Goal: Use online tool/utility: Use online tool/utility

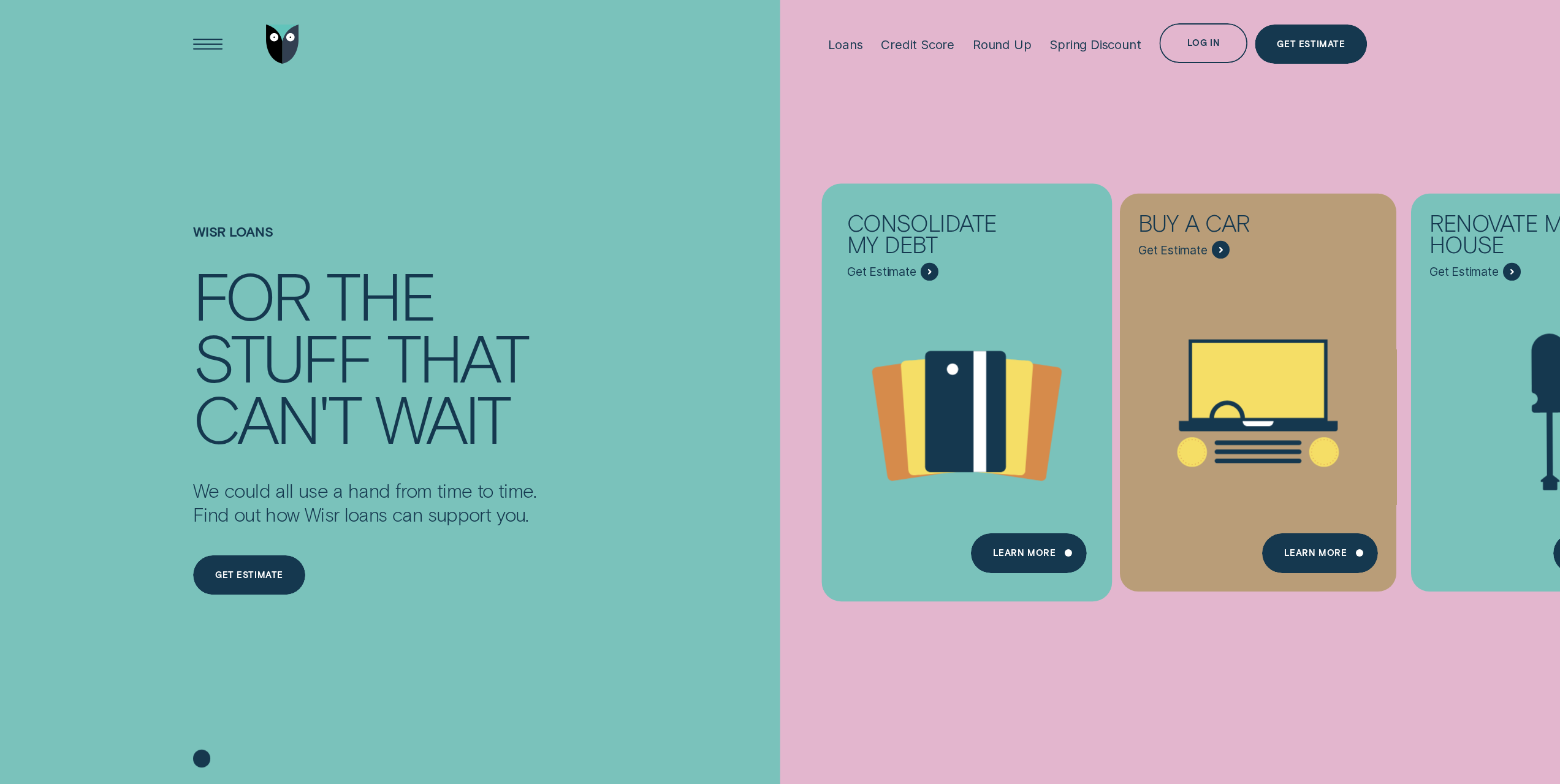
click at [919, 273] on span "Get Estimate" at bounding box center [893, 271] width 91 height 18
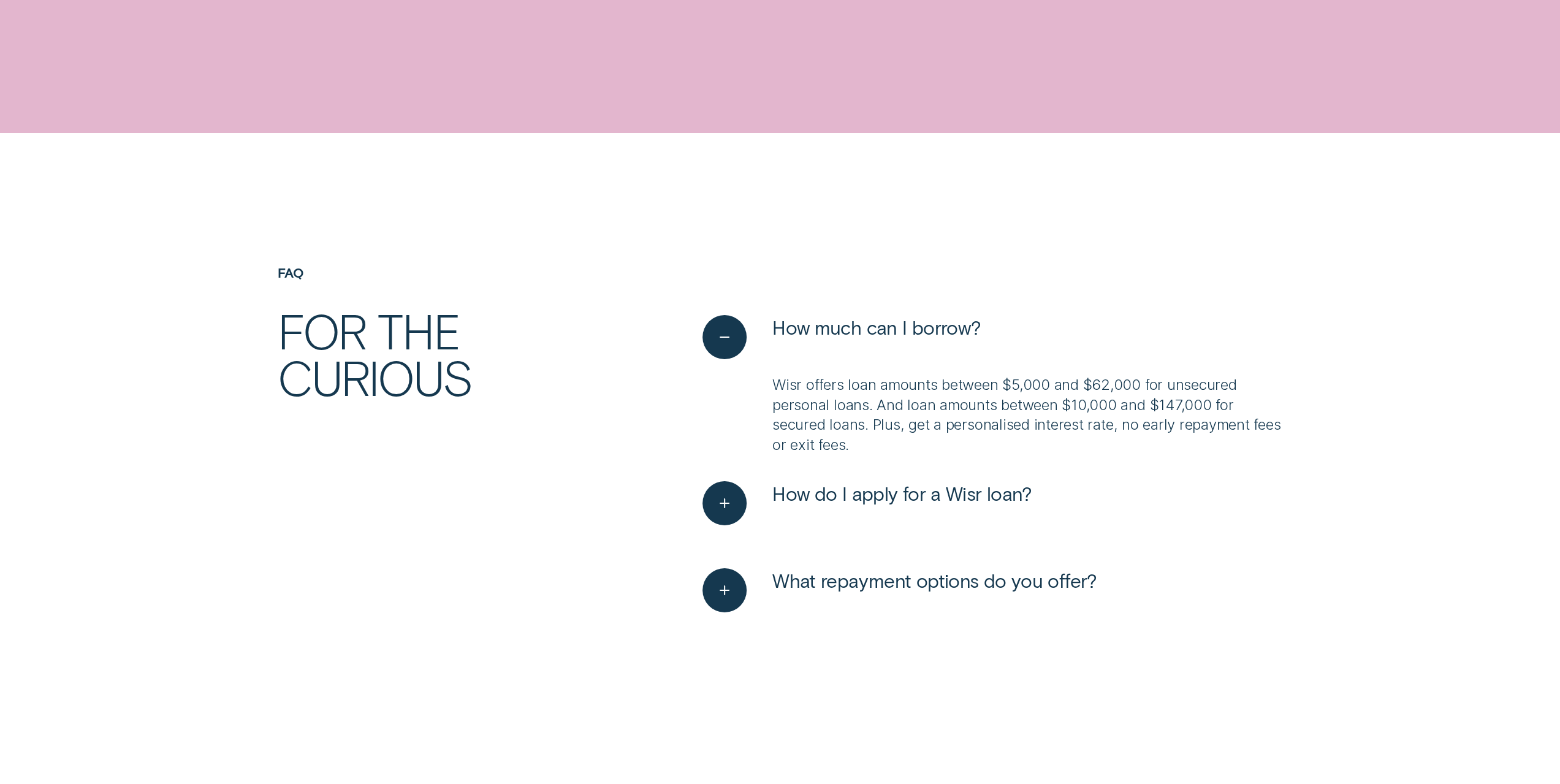
scroll to position [4289, 0]
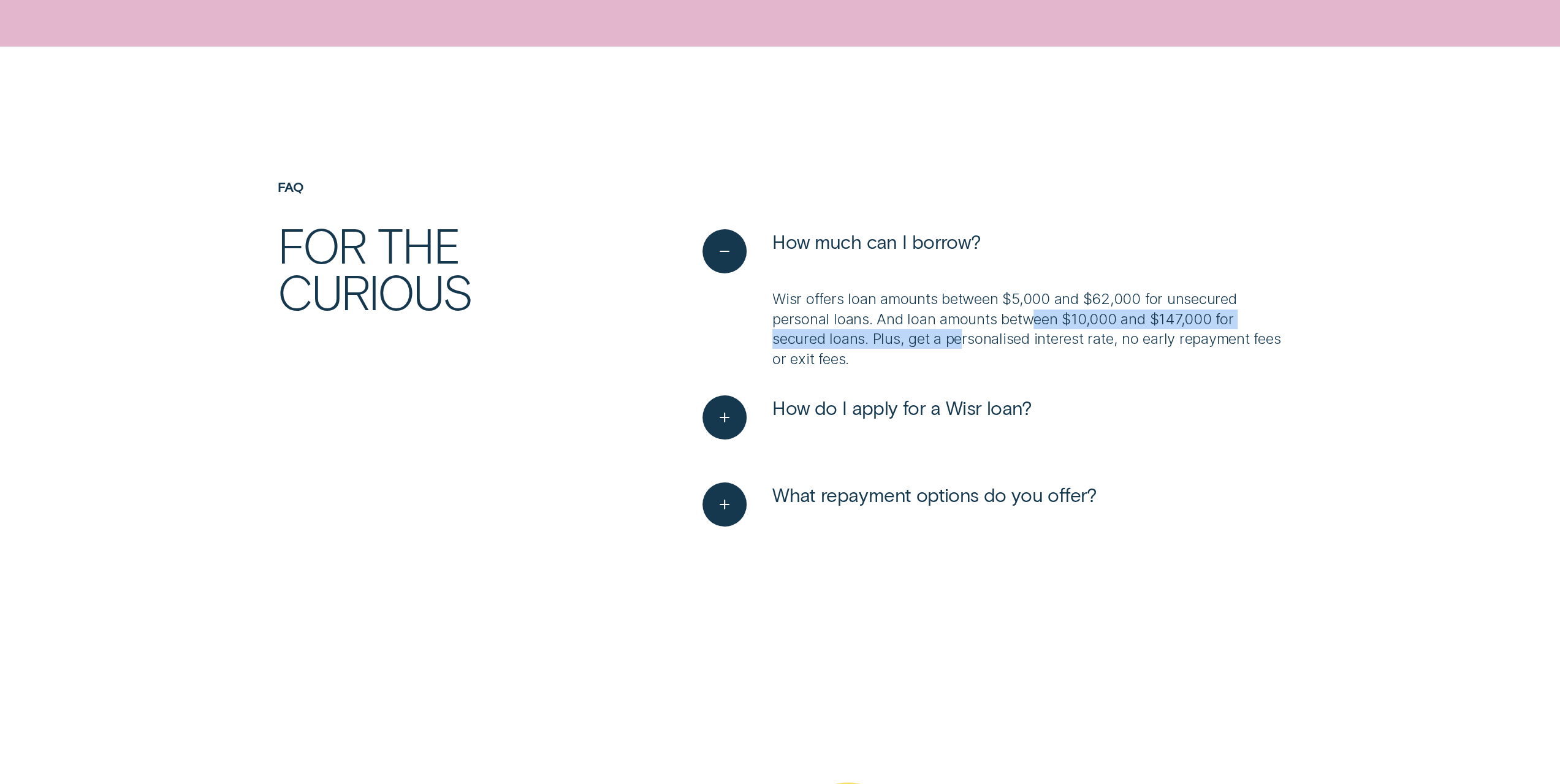
drag, startPoint x: 967, startPoint y: 332, endPoint x: 1038, endPoint y: 324, distance: 71.4
click at [1038, 324] on p "Wisr offers loan amounts between $5,000 and $62,000 for unsecured personal loan…" at bounding box center [1027, 329] width 510 height 80
click at [970, 342] on p "Wisr offers loan amounts between $5,000 and $62,000 for unsecured personal loan…" at bounding box center [1027, 329] width 510 height 80
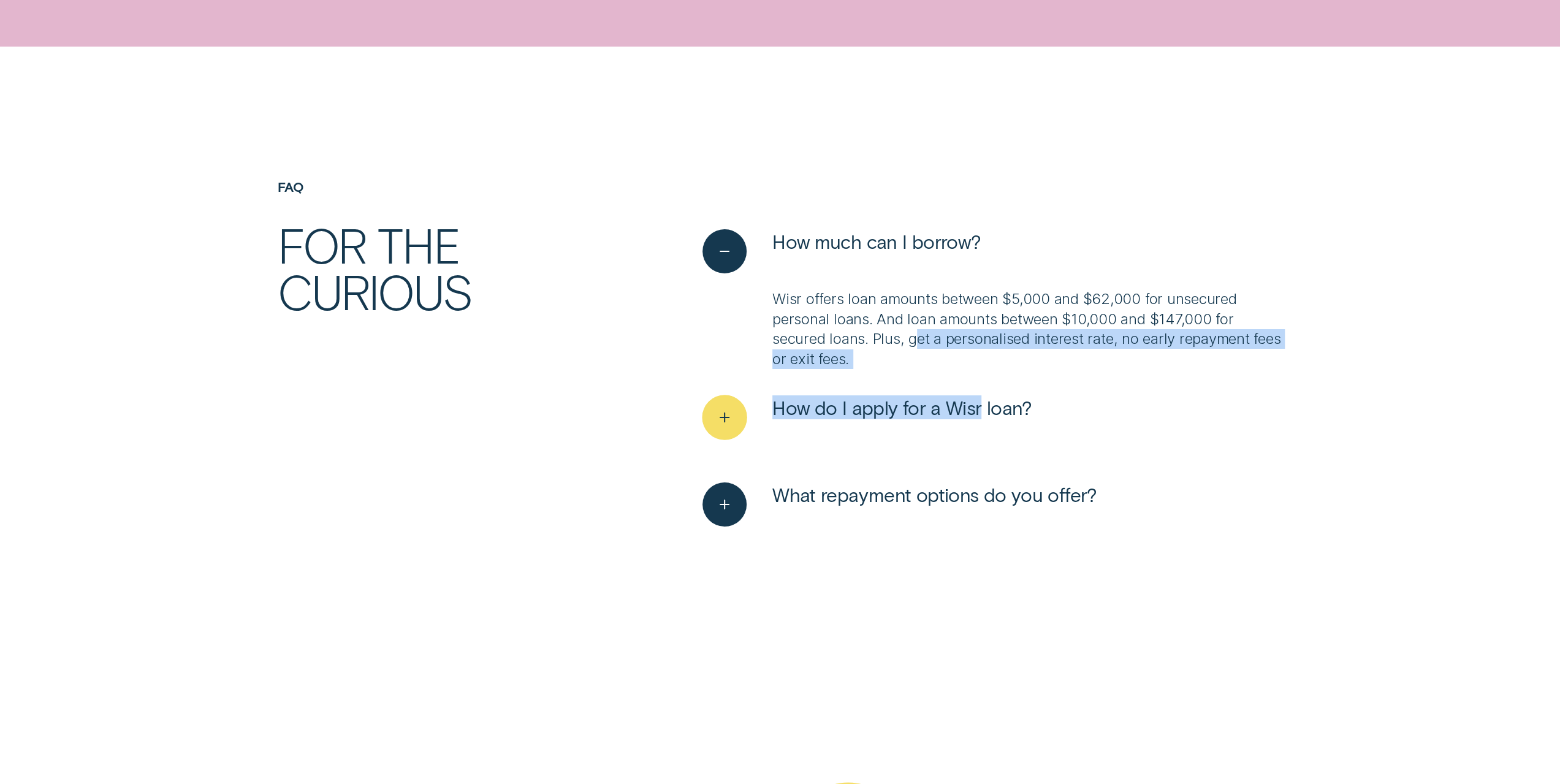
drag, startPoint x: 916, startPoint y: 344, endPoint x: 975, endPoint y: 409, distance: 87.8
click at [975, 409] on ul "How much can I borrow? Wisr offers loan amounts between $5,000 and $62,000 for …" at bounding box center [992, 399] width 595 height 339
click at [975, 409] on span "How do I apply for a Wisr loan?" at bounding box center [902, 407] width 260 height 24
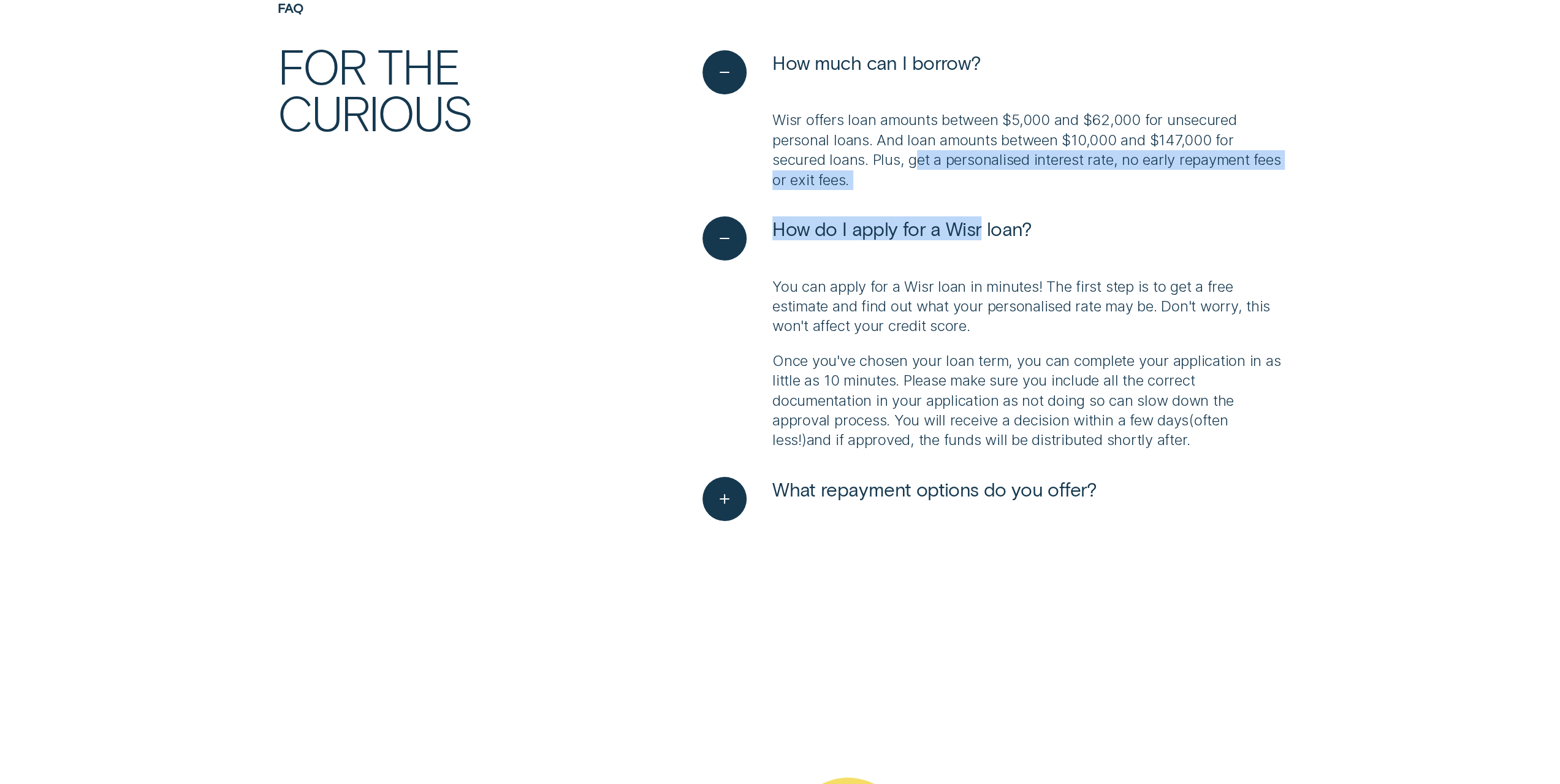
scroll to position [4596, 0]
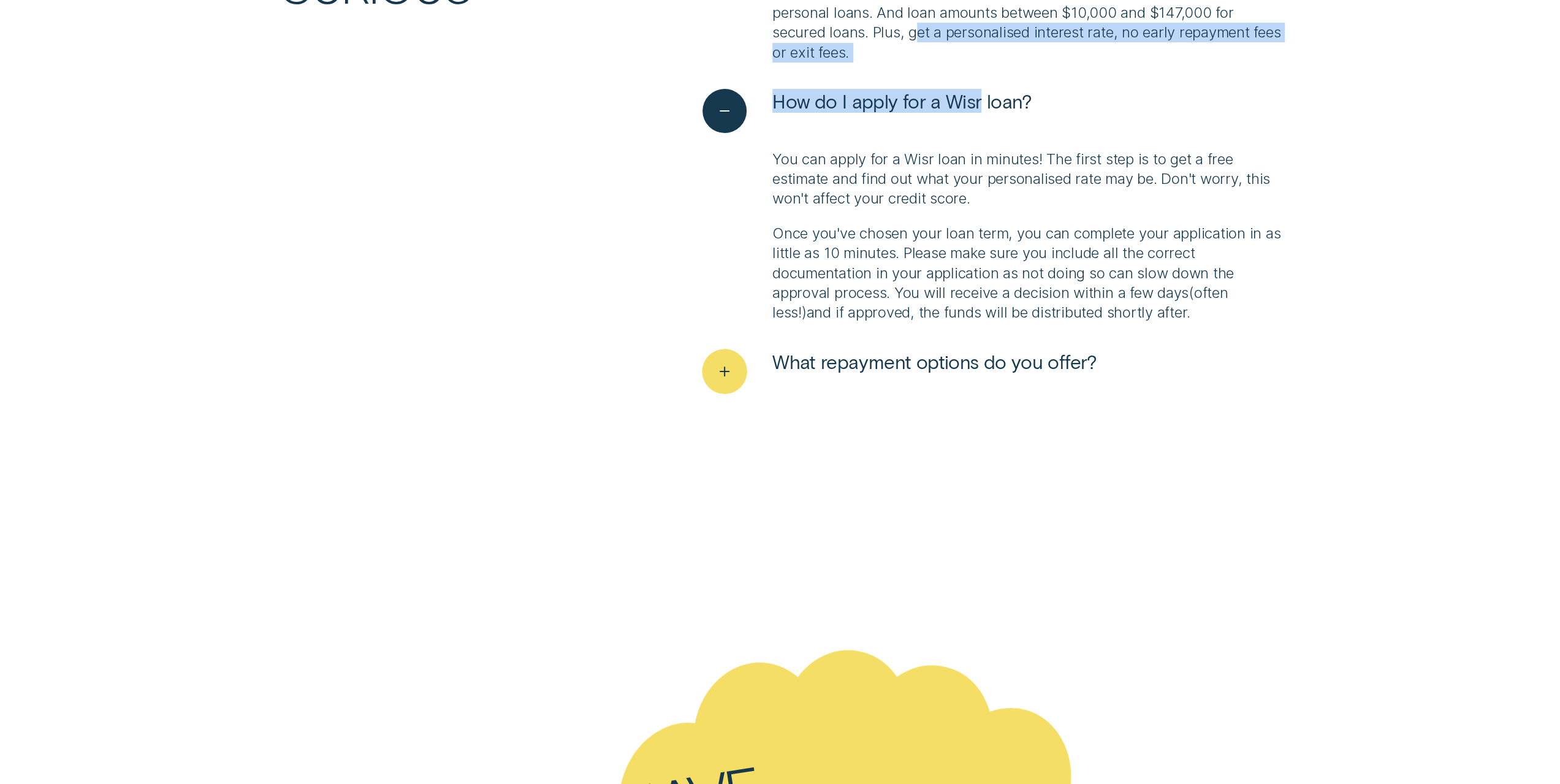
click at [761, 367] on button "What repayment options do you offer?" at bounding box center [900, 371] width 395 height 44
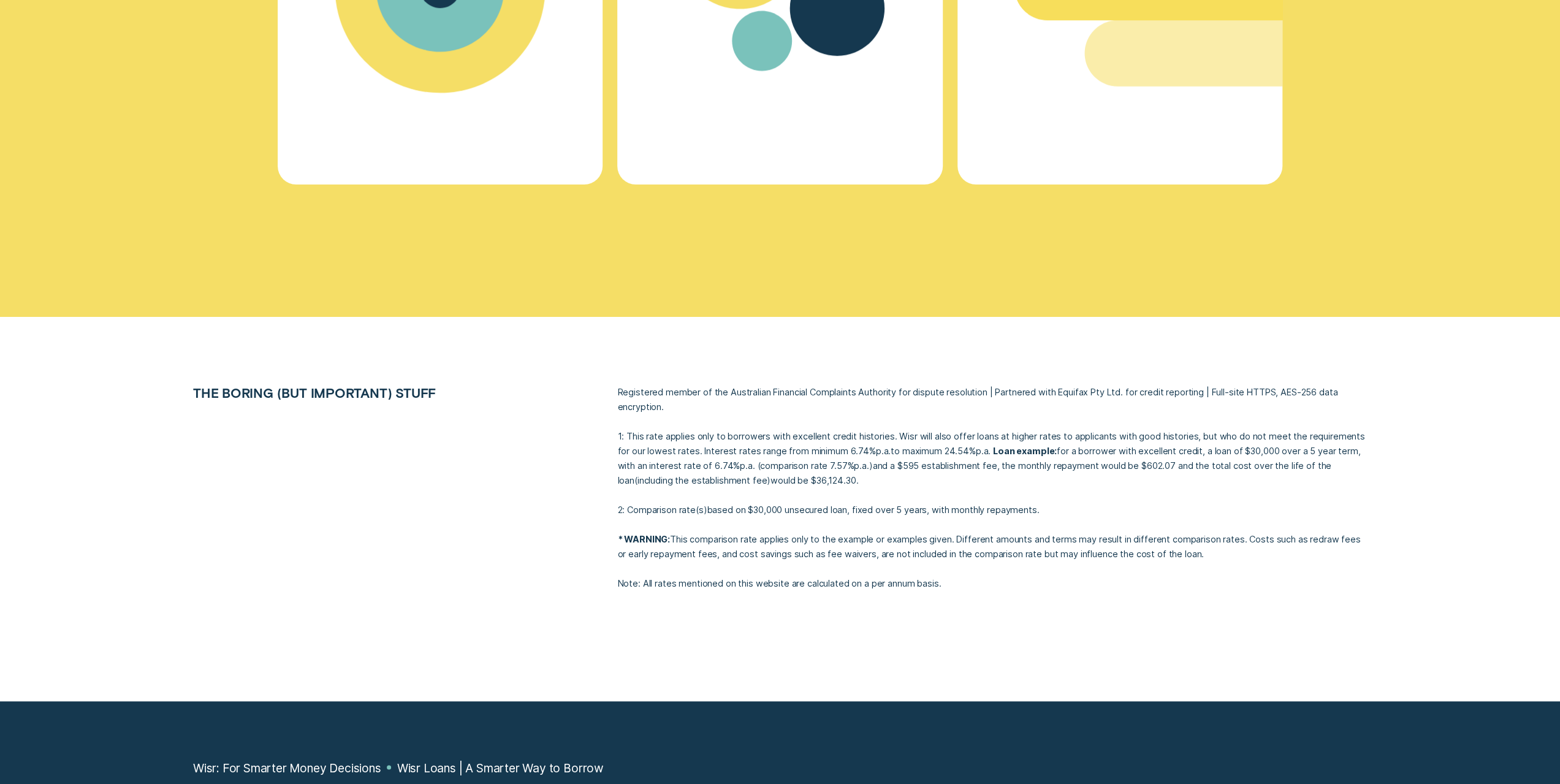
scroll to position [6373, 0]
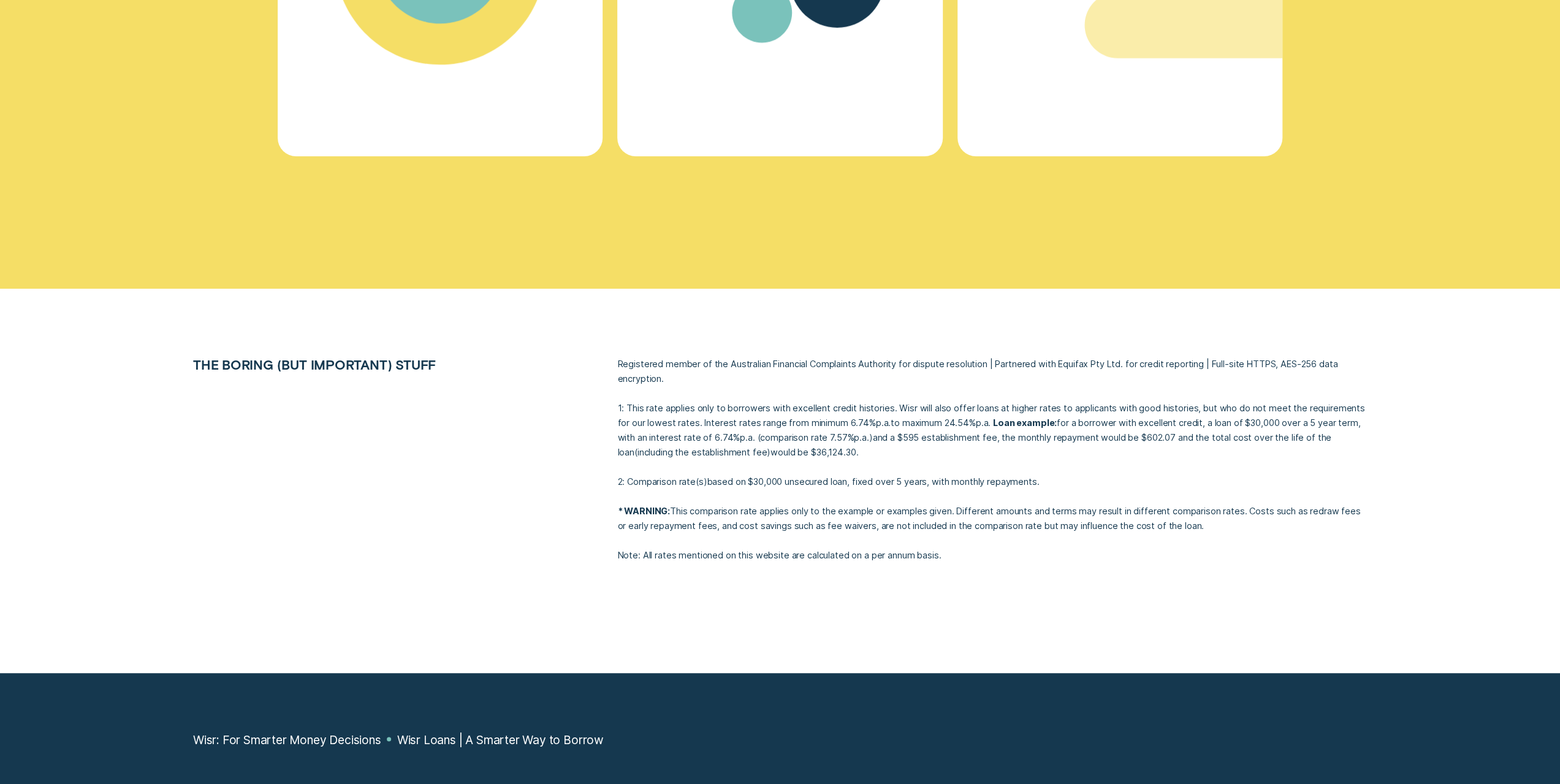
drag, startPoint x: 1081, startPoint y: 436, endPoint x: 1093, endPoint y: 450, distance: 18.4
click at [1093, 450] on p "1: This rate applies only to borrowers with excellent credit histories. Wisr wi…" at bounding box center [992, 430] width 750 height 59
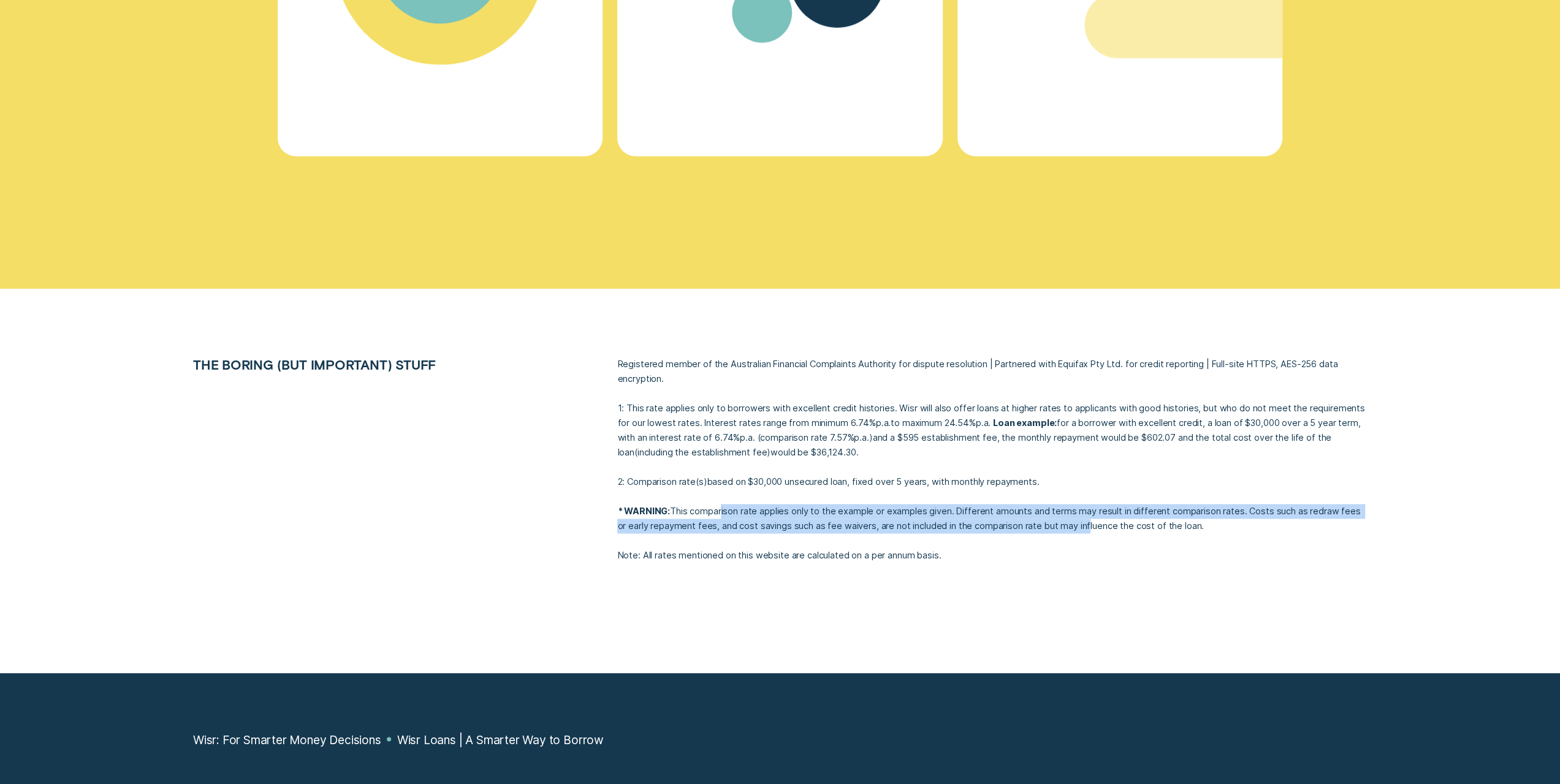
drag, startPoint x: 720, startPoint y: 508, endPoint x: 1068, endPoint y: 531, distance: 348.8
click at [1068, 531] on p "* WARNING: This comparison rate applies only to the example or examples given. …" at bounding box center [992, 518] width 750 height 29
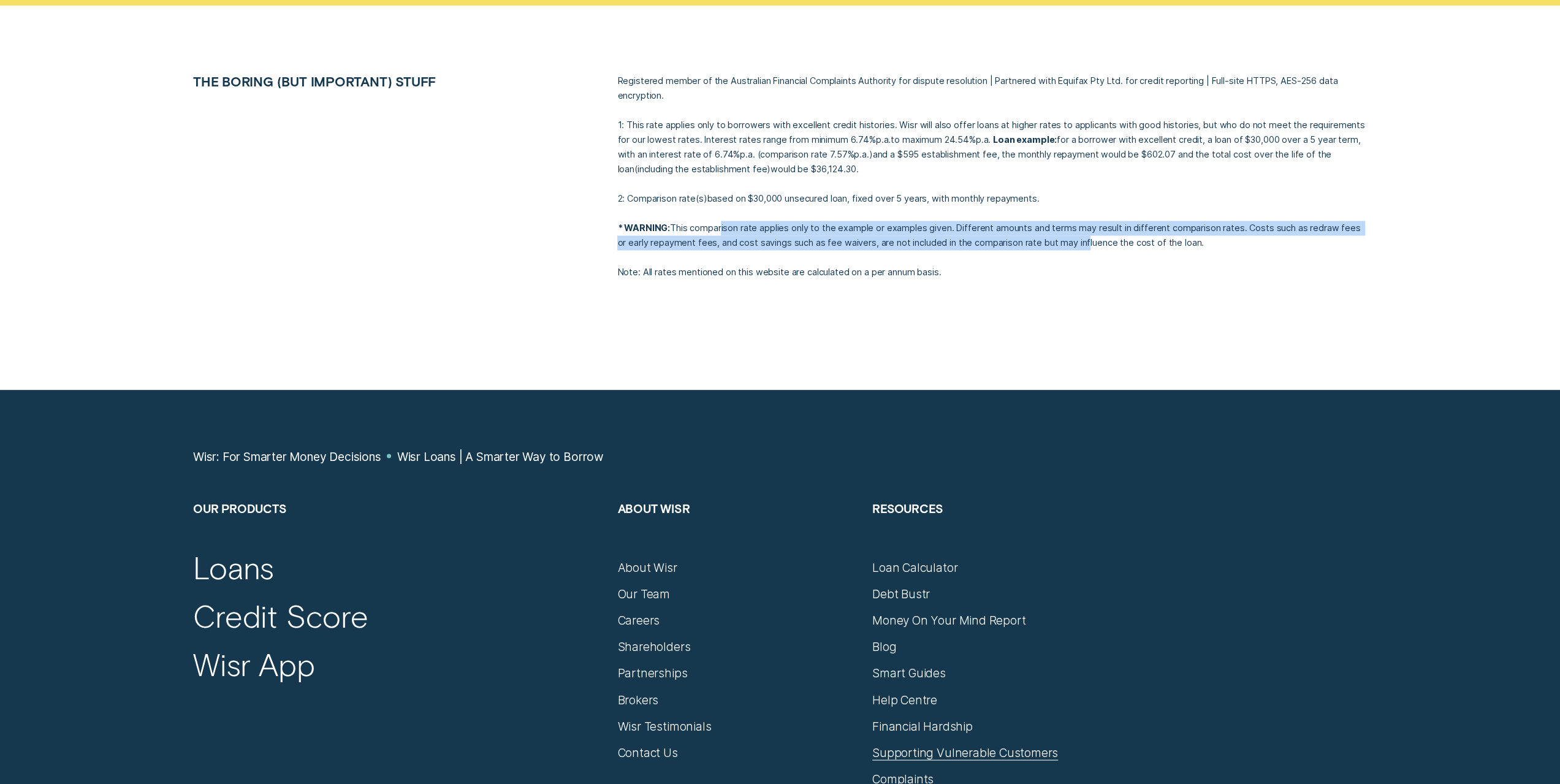
scroll to position [6863, 0]
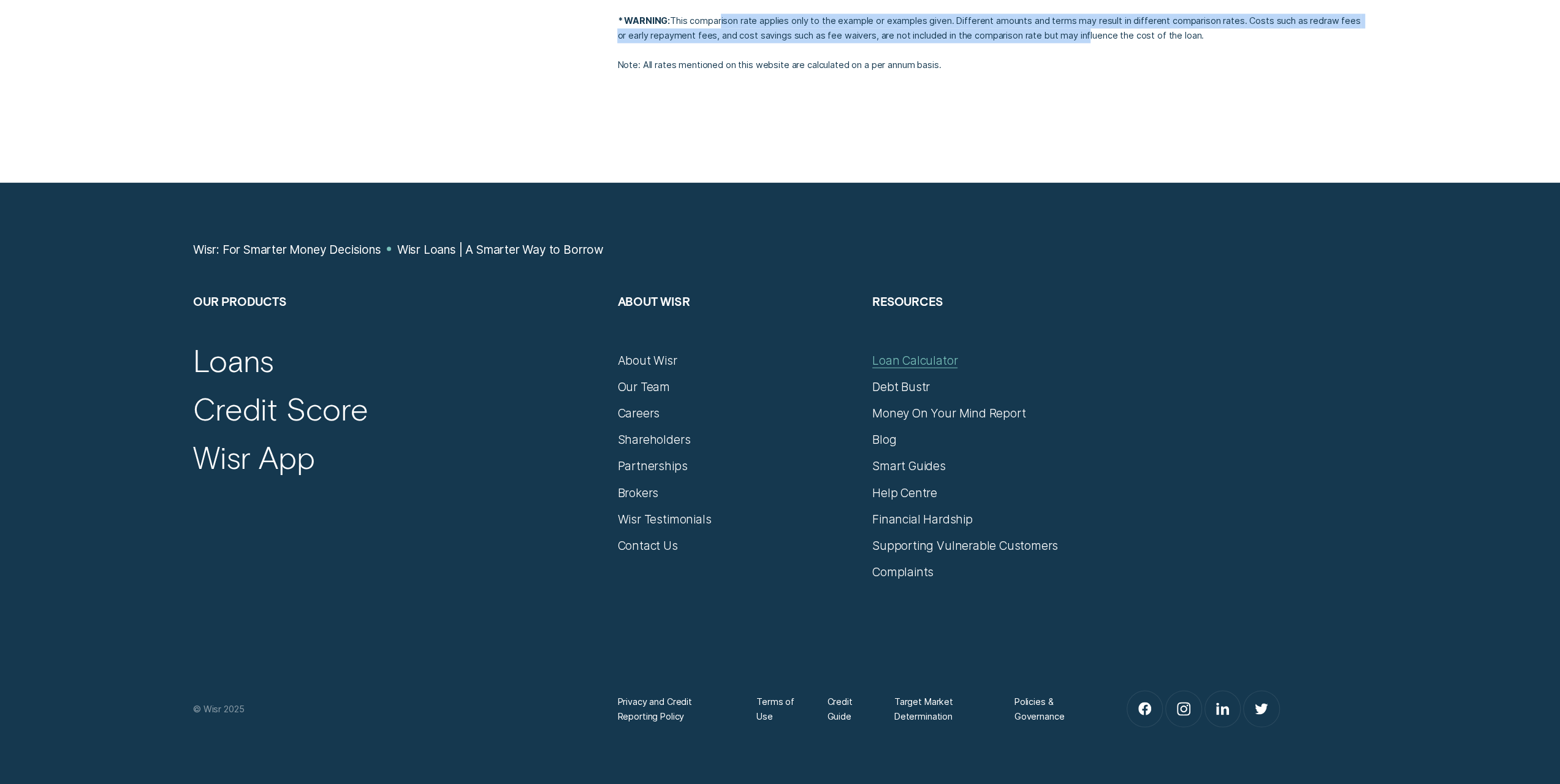
click at [927, 363] on div "Loan Calculator" at bounding box center [915, 359] width 85 height 15
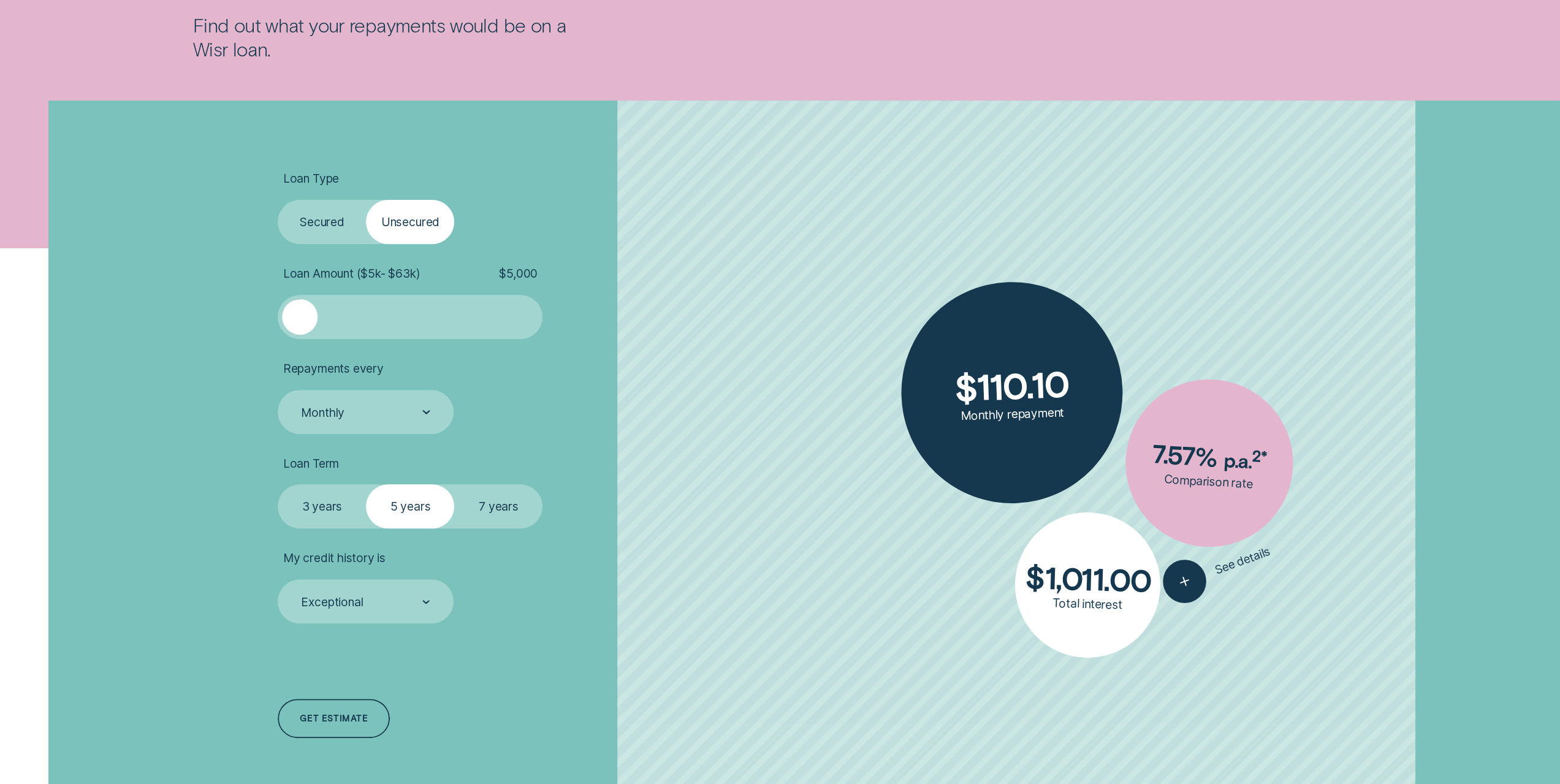
scroll to position [429, 0]
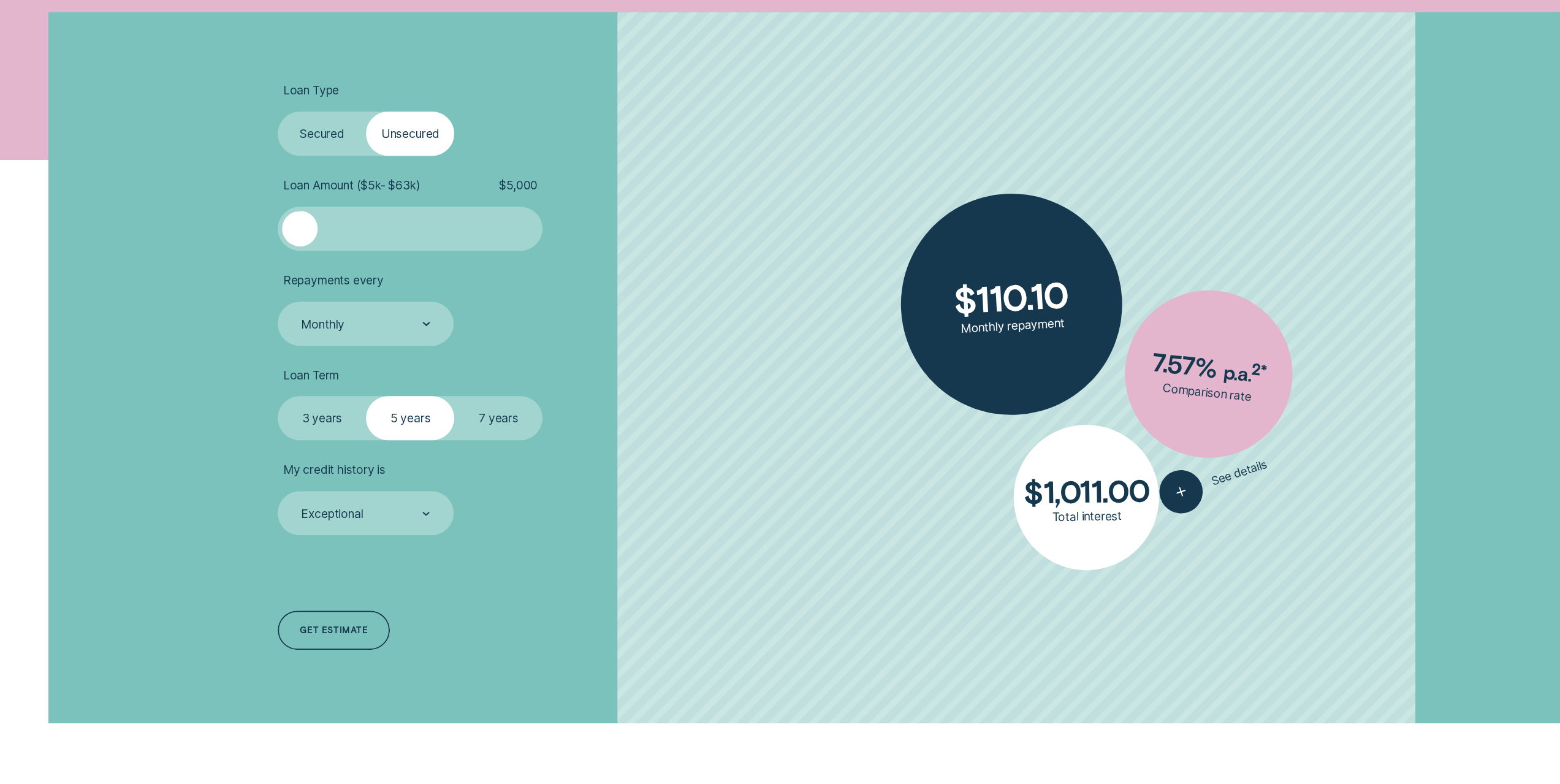
click at [496, 428] on label "7 years" at bounding box center [498, 418] width 88 height 44
click at [454, 396] on input "7 years" at bounding box center [454, 396] width 0 height 0
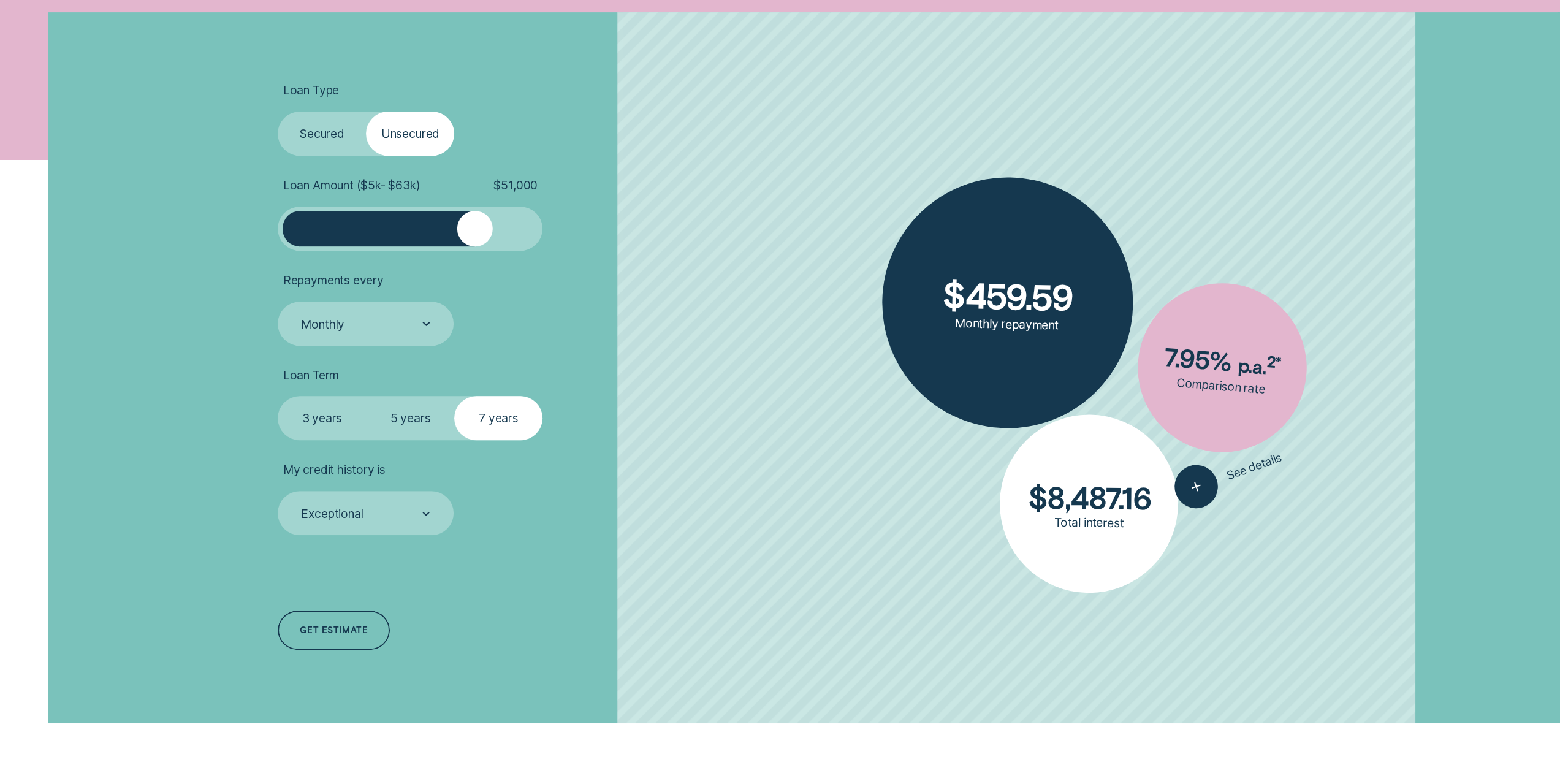
drag, startPoint x: 321, startPoint y: 228, endPoint x: 473, endPoint y: 246, distance: 153.1
click at [473, 246] on div at bounding box center [409, 229] width 220 height 35
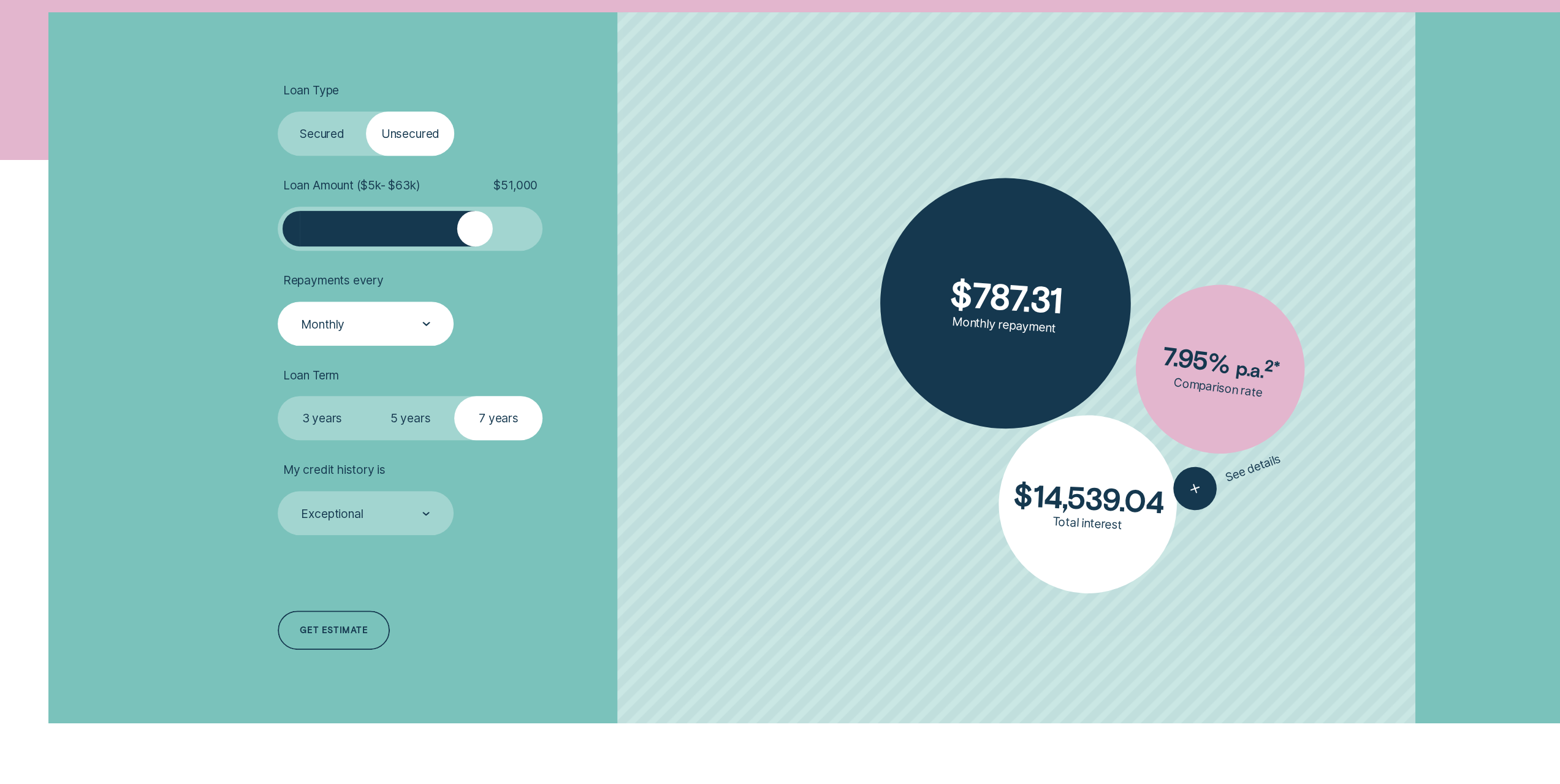
click at [419, 320] on div "Monthly" at bounding box center [365, 324] width 131 height 16
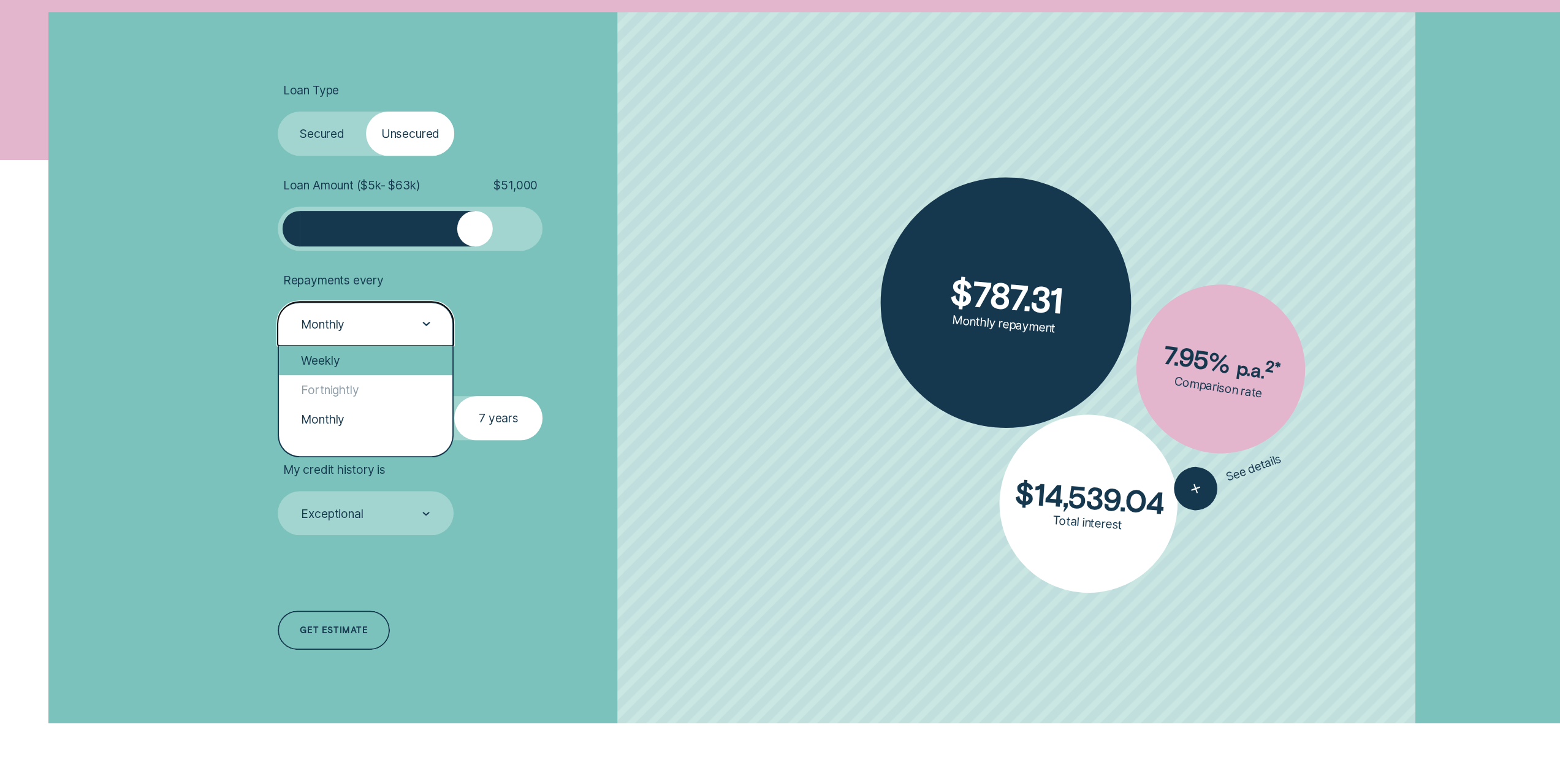
click at [403, 356] on div "Weekly" at bounding box center [366, 360] width 174 height 29
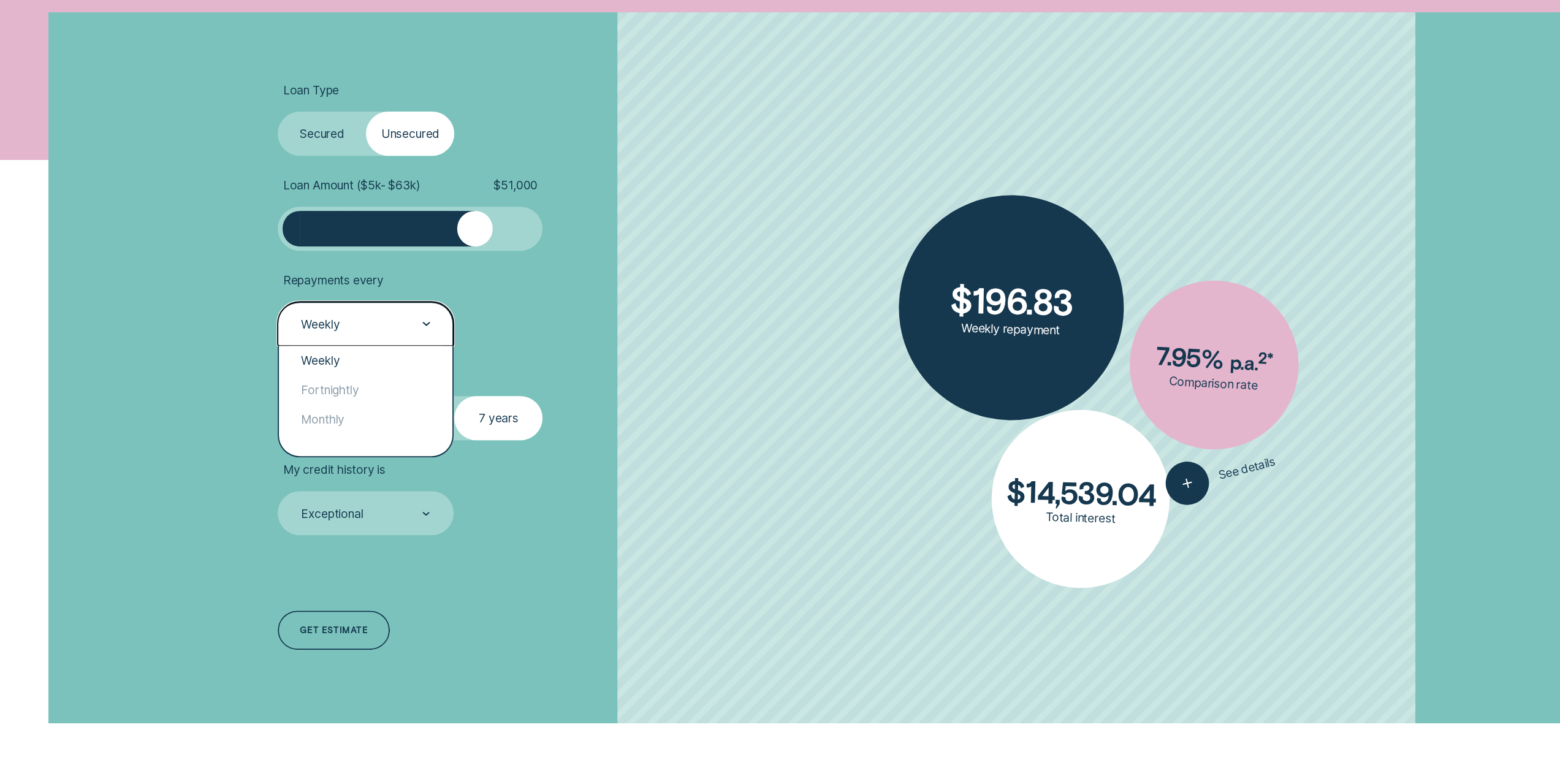
click at [430, 332] on div "Weekly" at bounding box center [365, 323] width 176 height 44
click at [383, 408] on div "Monthly" at bounding box center [366, 419] width 174 height 29
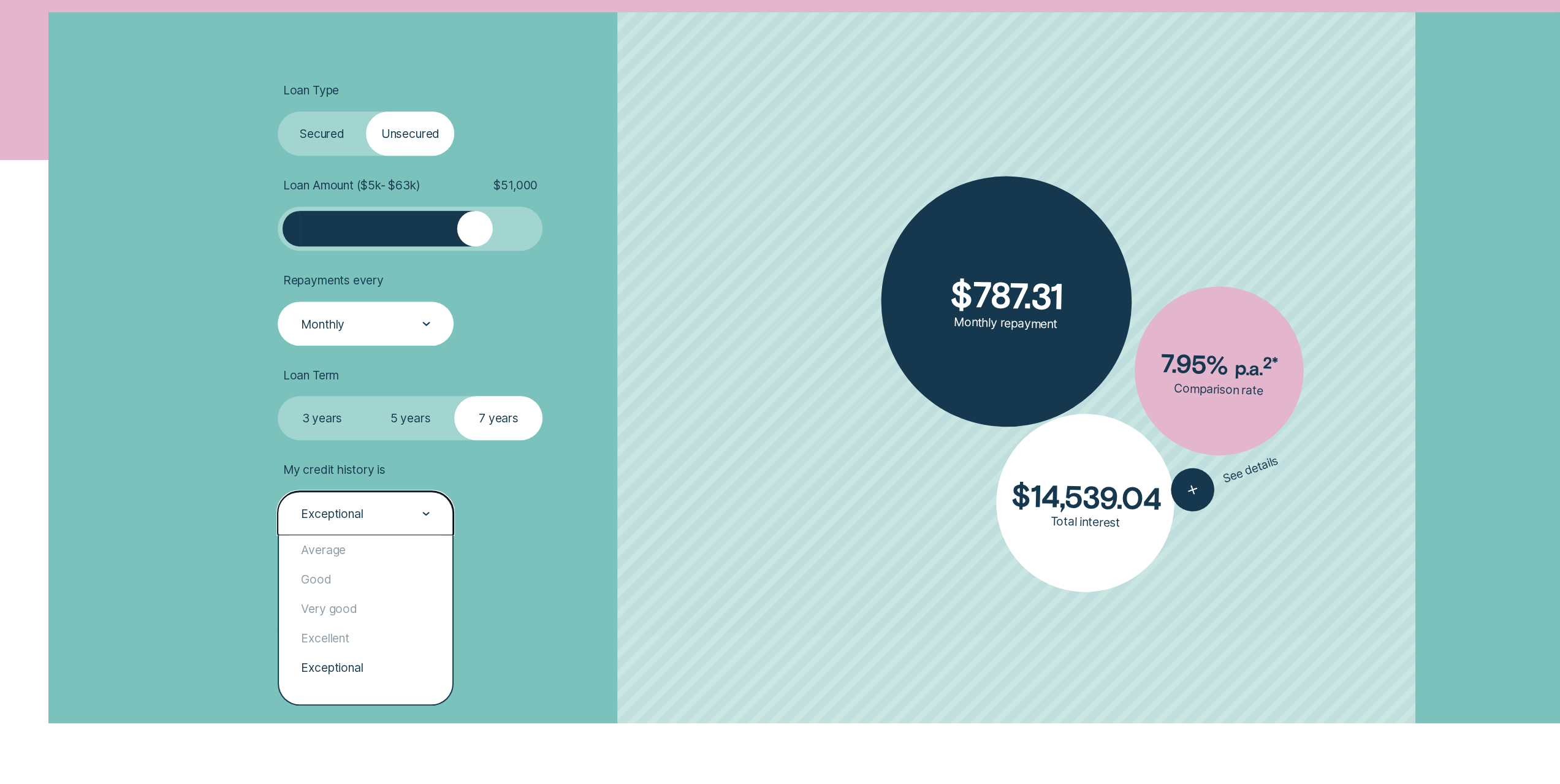
click at [379, 505] on div "Exceptional" at bounding box center [365, 512] width 176 height 44
click at [378, 638] on div "Excellent" at bounding box center [366, 638] width 174 height 29
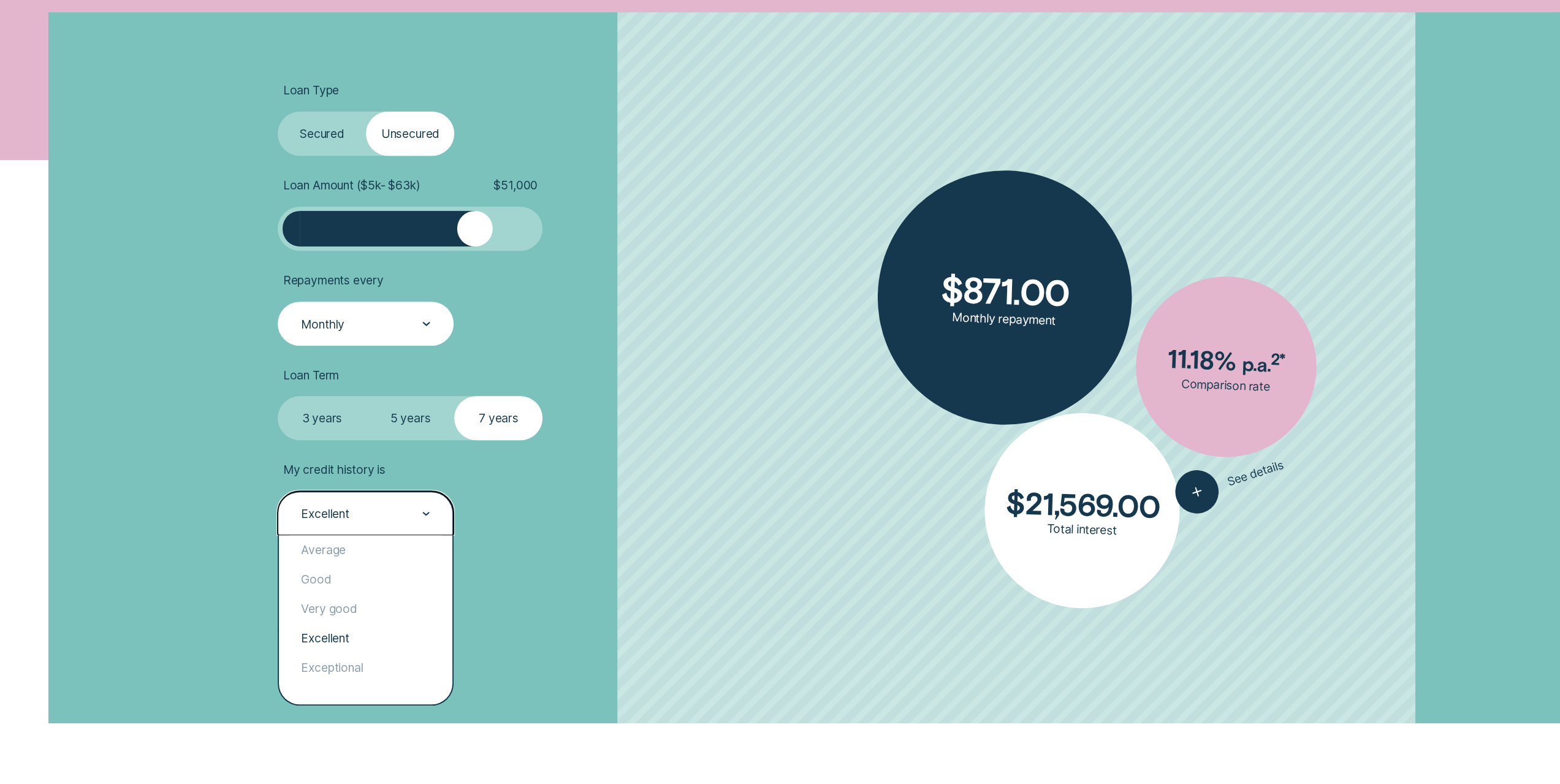
click at [378, 515] on div "Excellent" at bounding box center [365, 513] width 131 height 16
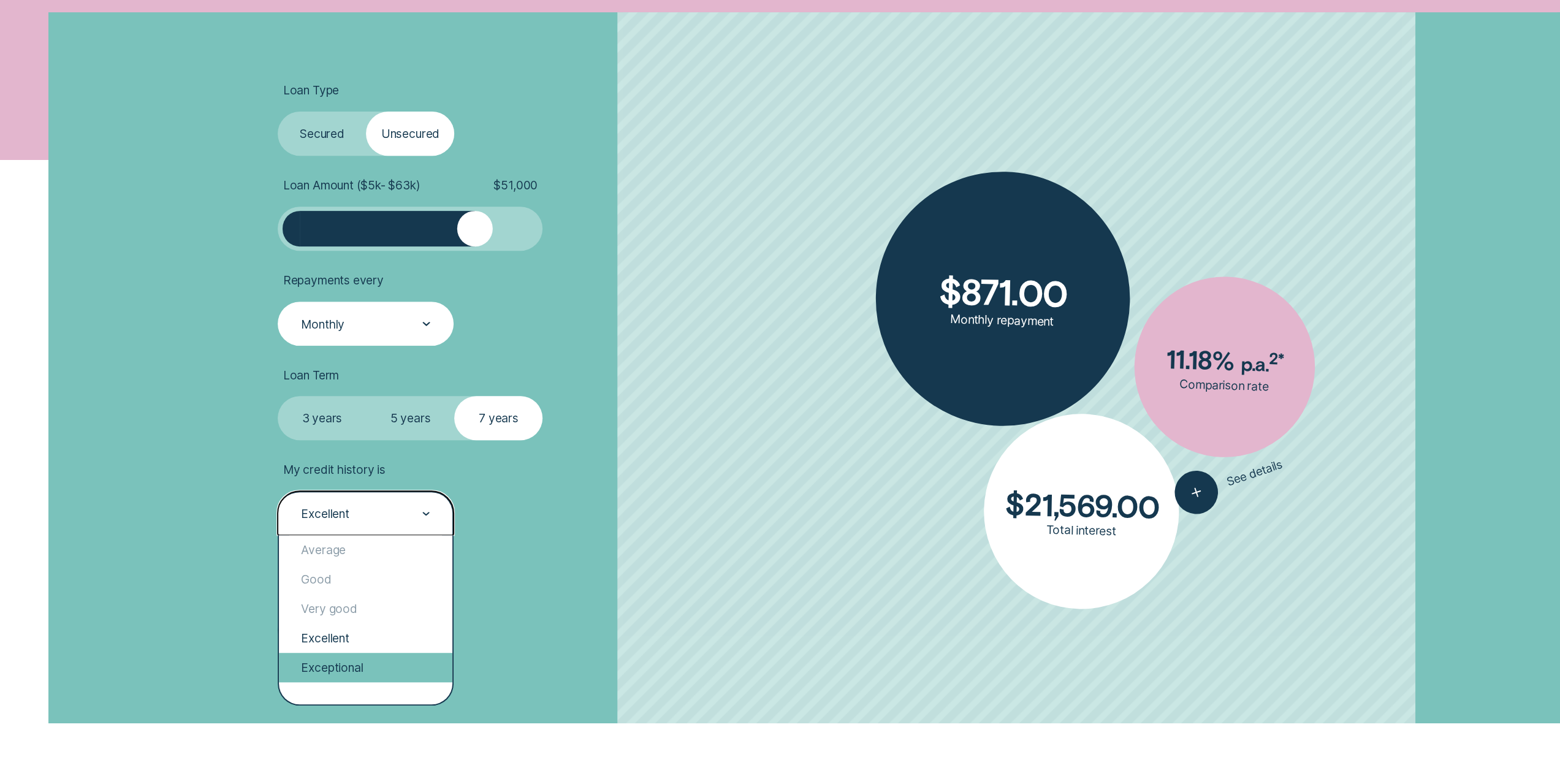
click at [381, 659] on div "Exceptional" at bounding box center [366, 667] width 174 height 29
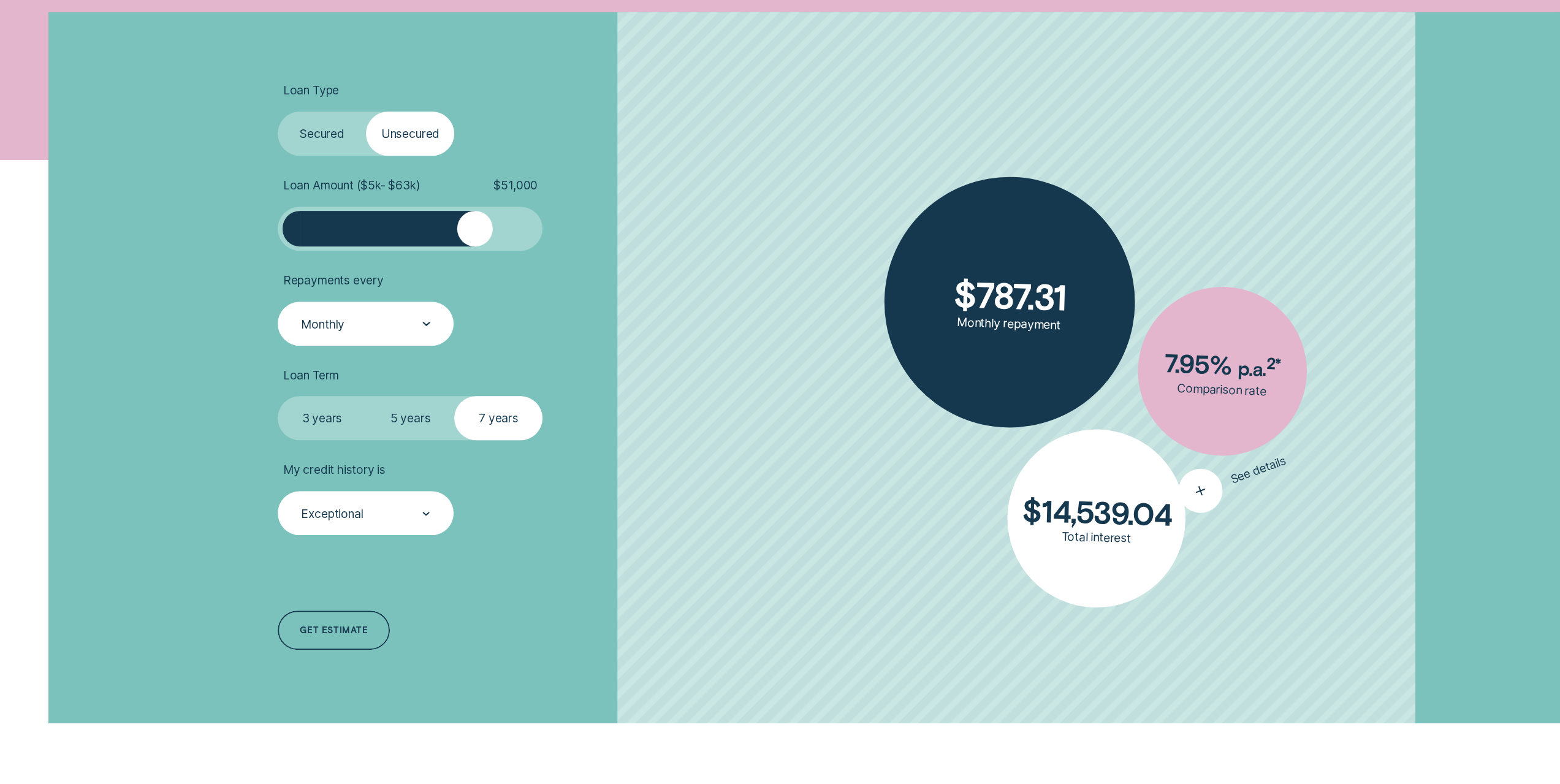
click at [1191, 485] on icon "button" at bounding box center [1201, 490] width 27 height 25
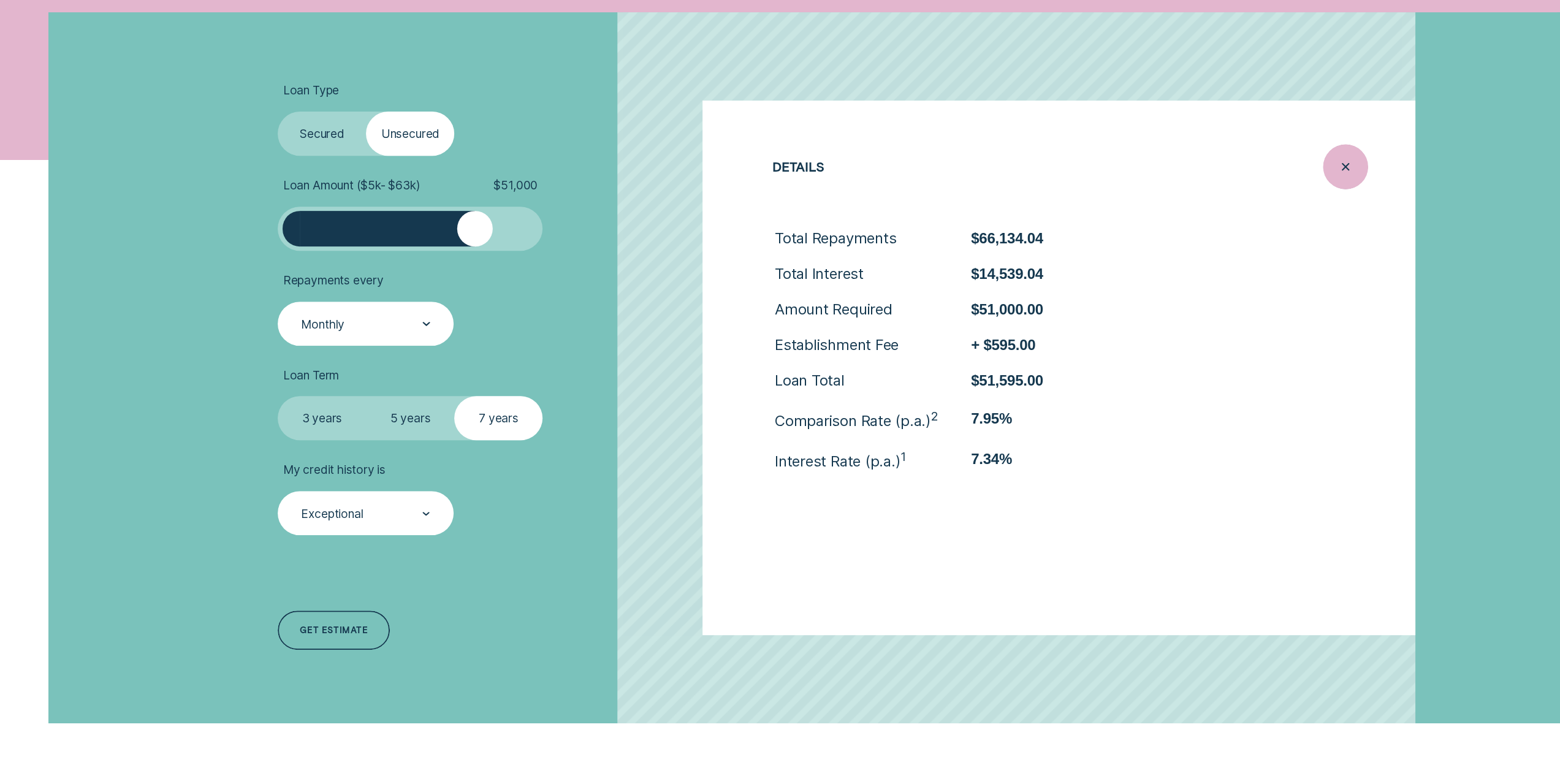
click at [1340, 167] on icon "Close loan details" at bounding box center [1346, 167] width 23 height 19
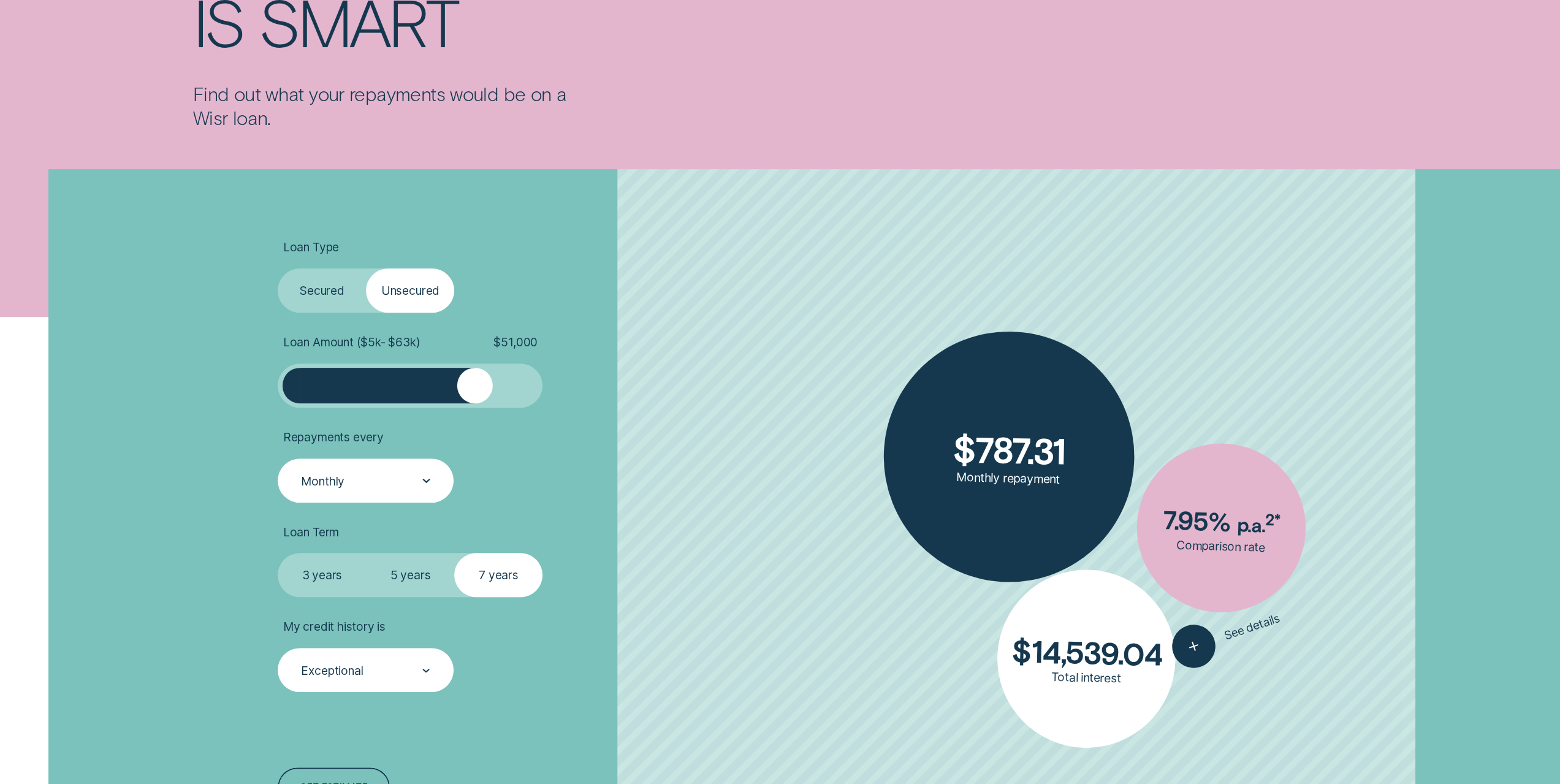
scroll to position [368, 0]
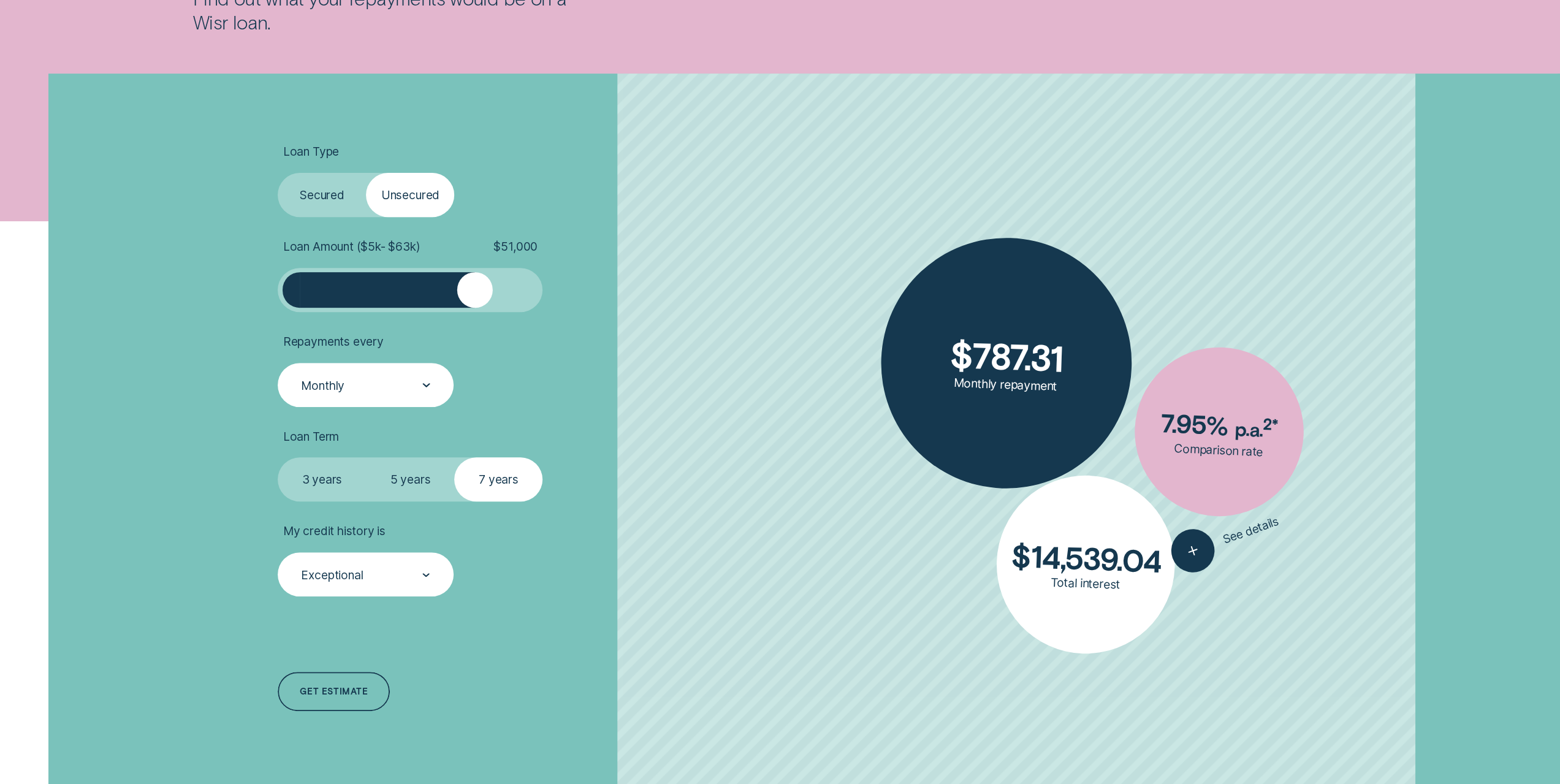
click at [333, 202] on label "Secured" at bounding box center [321, 194] width 88 height 44
click at [277, 173] on input "Secured" at bounding box center [277, 173] width 0 height 0
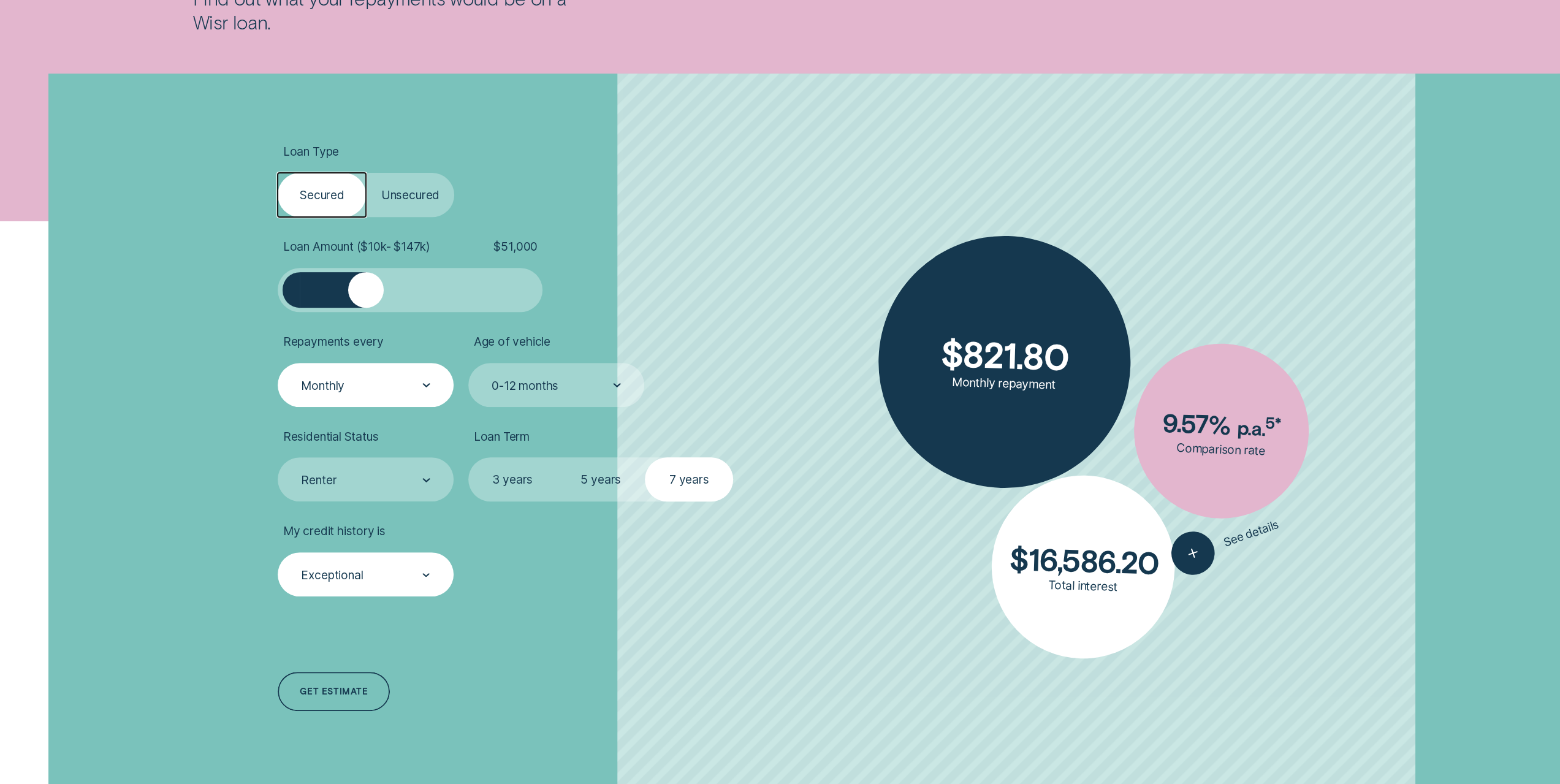
click at [419, 204] on label "Unsecured" at bounding box center [409, 194] width 88 height 44
click at [366, 173] on input "Unsecured" at bounding box center [366, 173] width 0 height 0
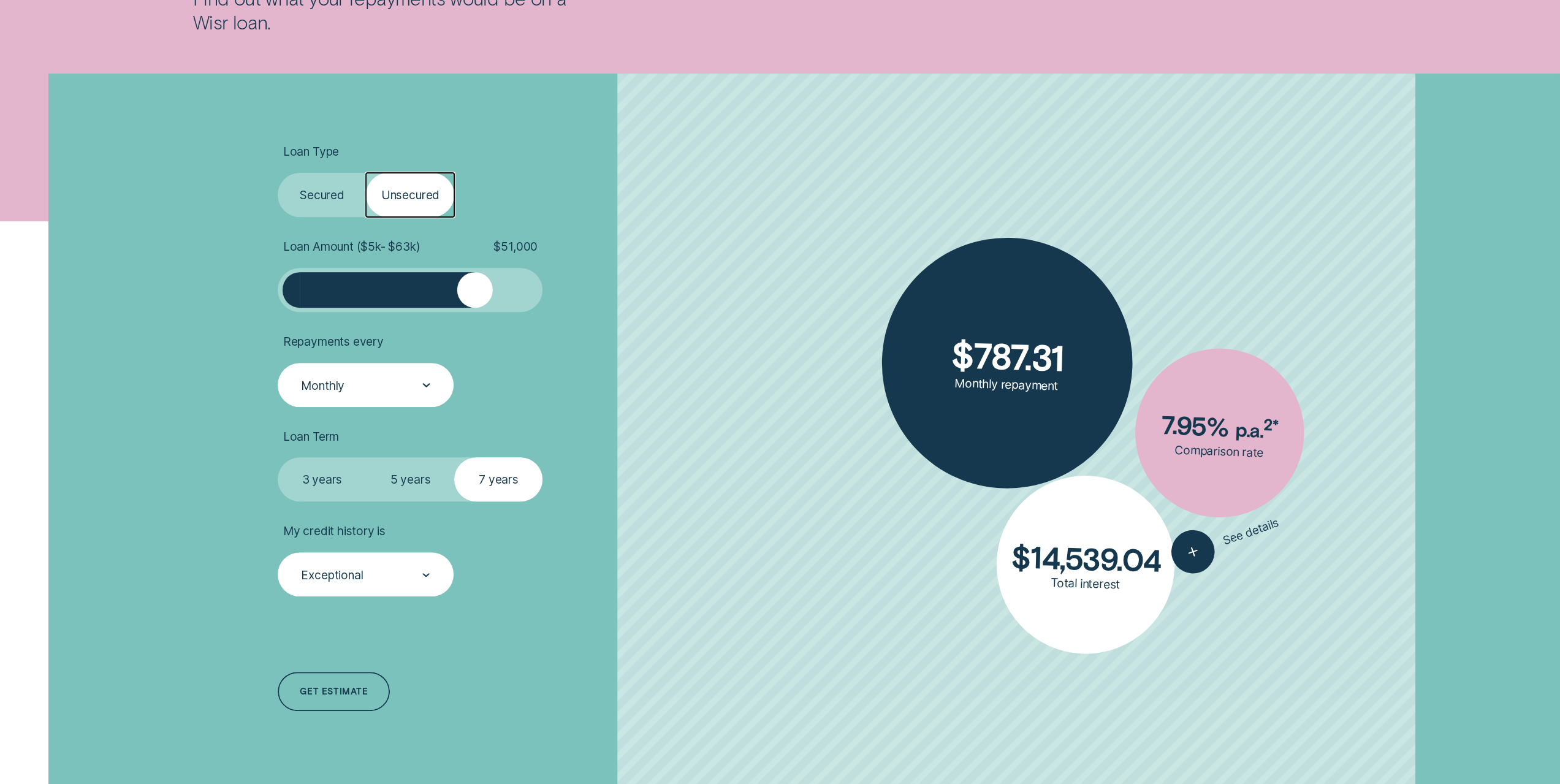
click at [426, 385] on icon at bounding box center [426, 385] width 6 height 2
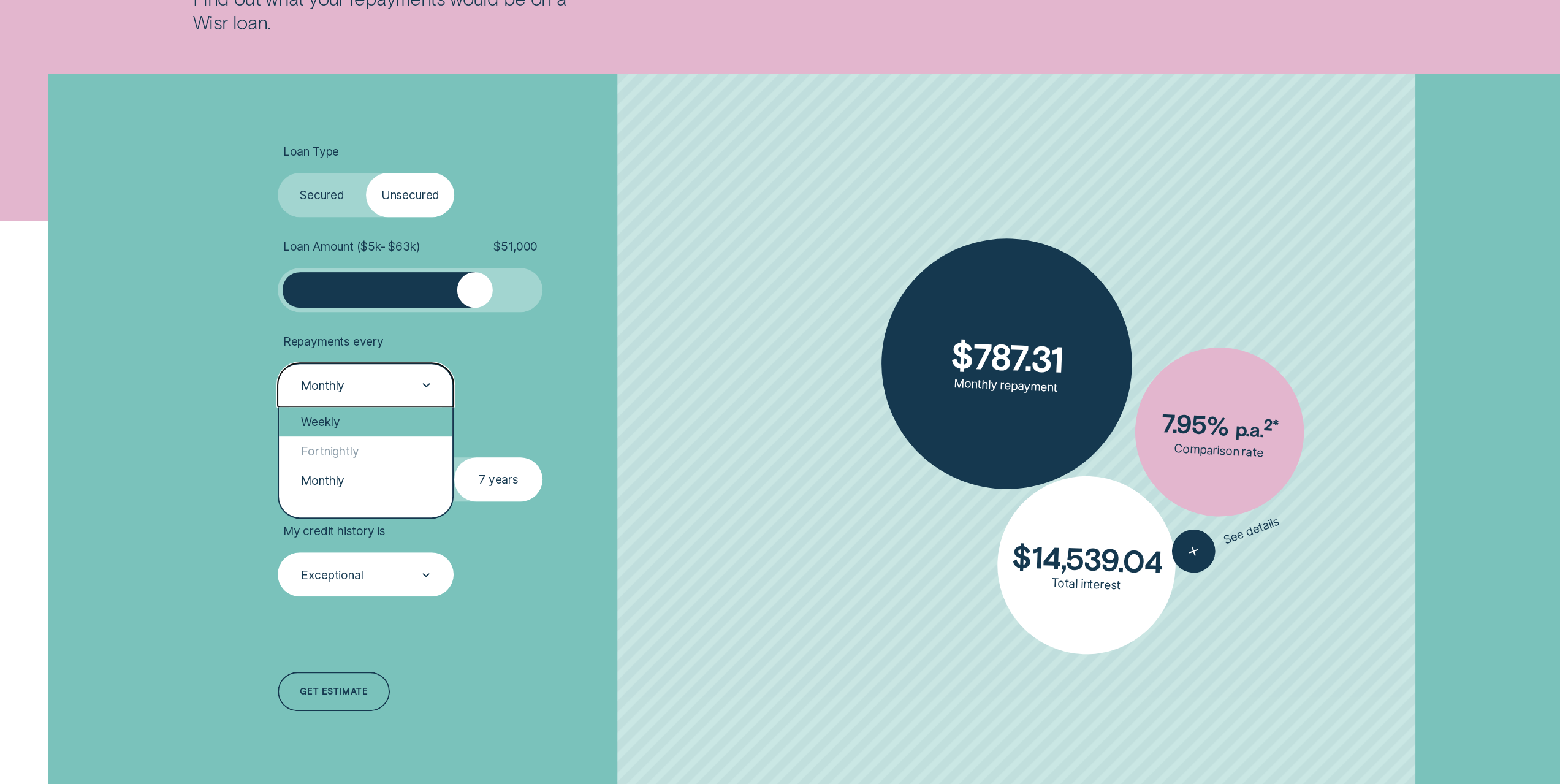
click at [403, 434] on div "Weekly" at bounding box center [366, 422] width 174 height 29
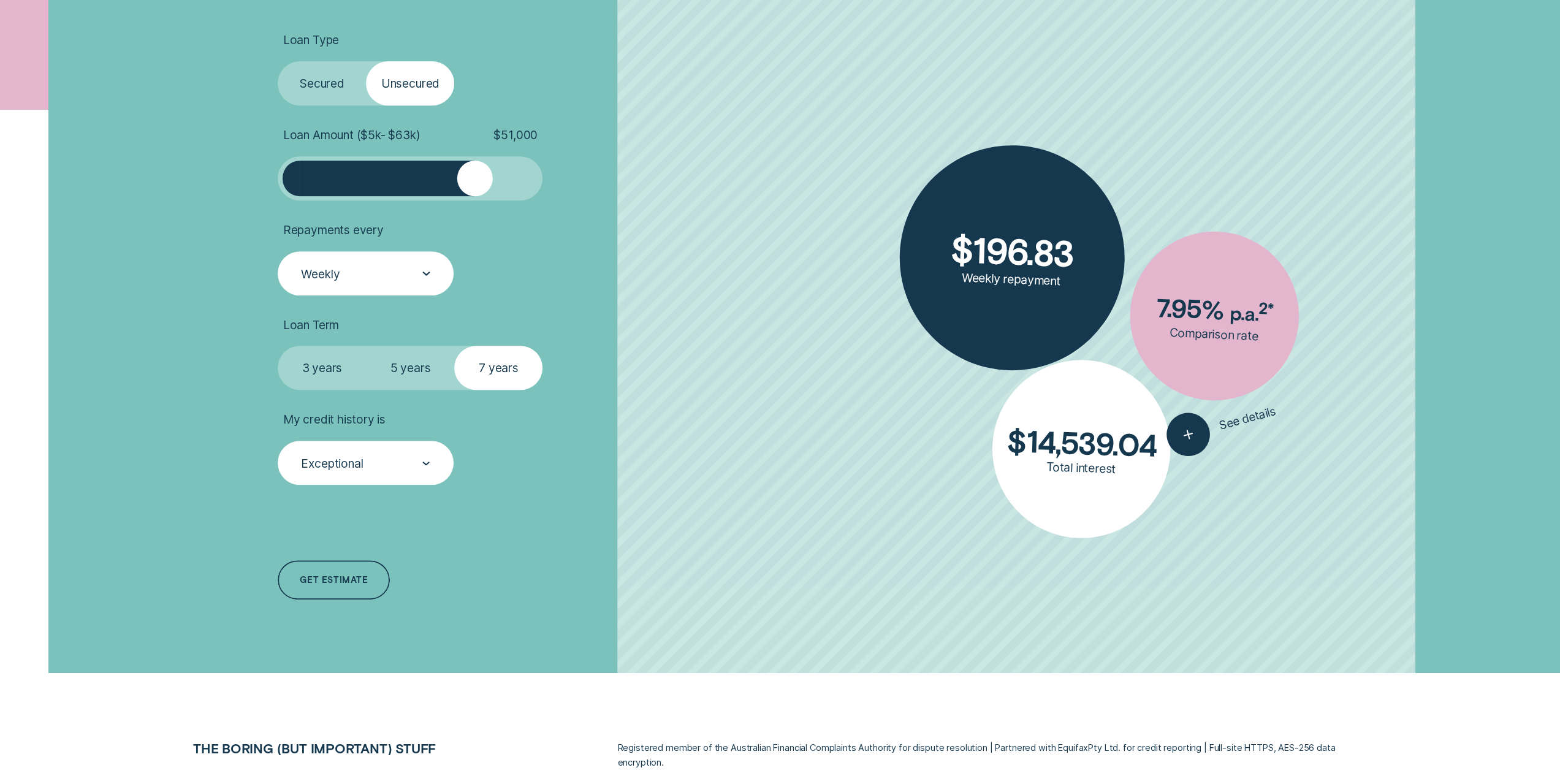
scroll to position [490, 0]
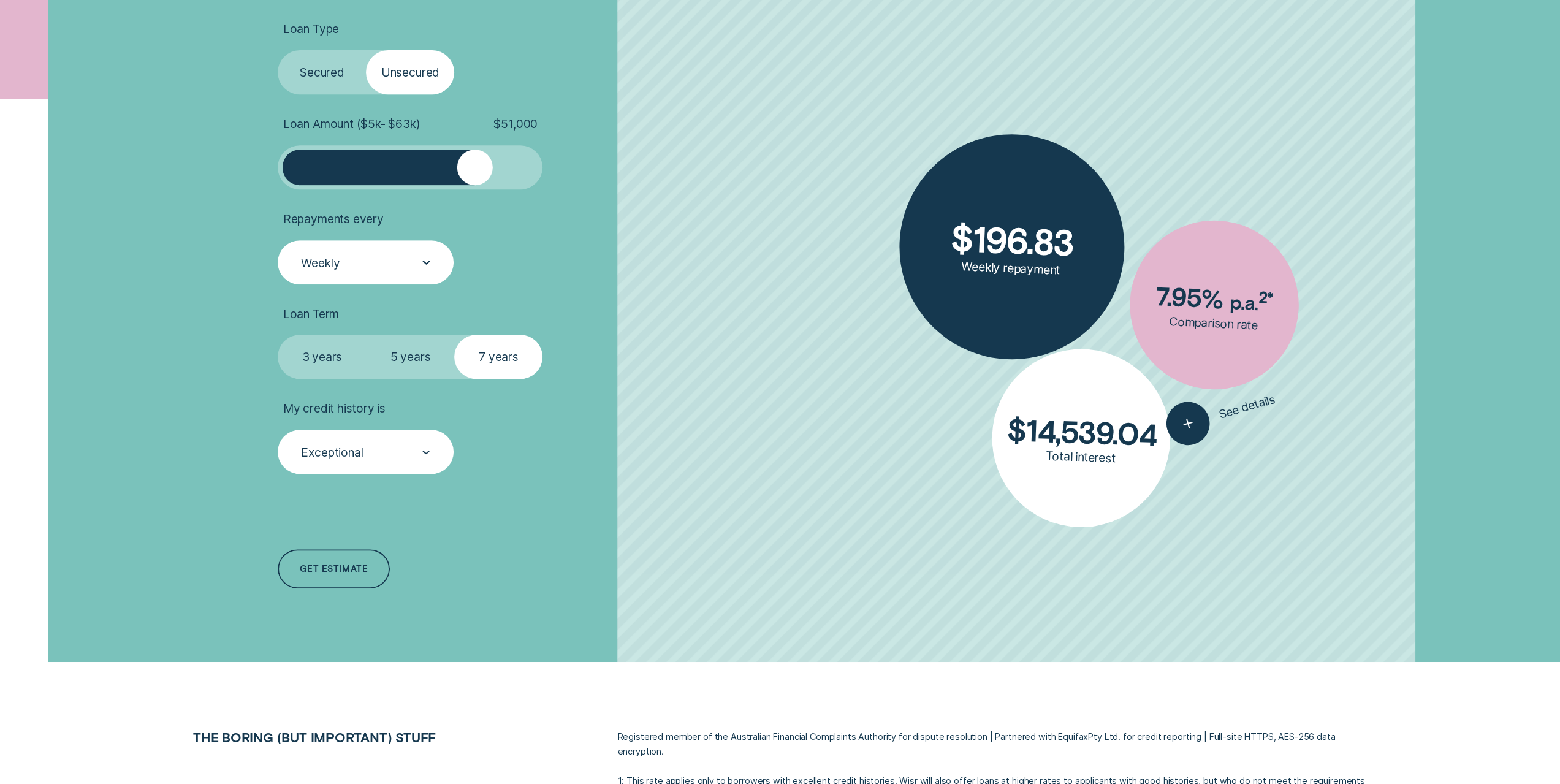
click at [476, 176] on div at bounding box center [475, 167] width 35 height 35
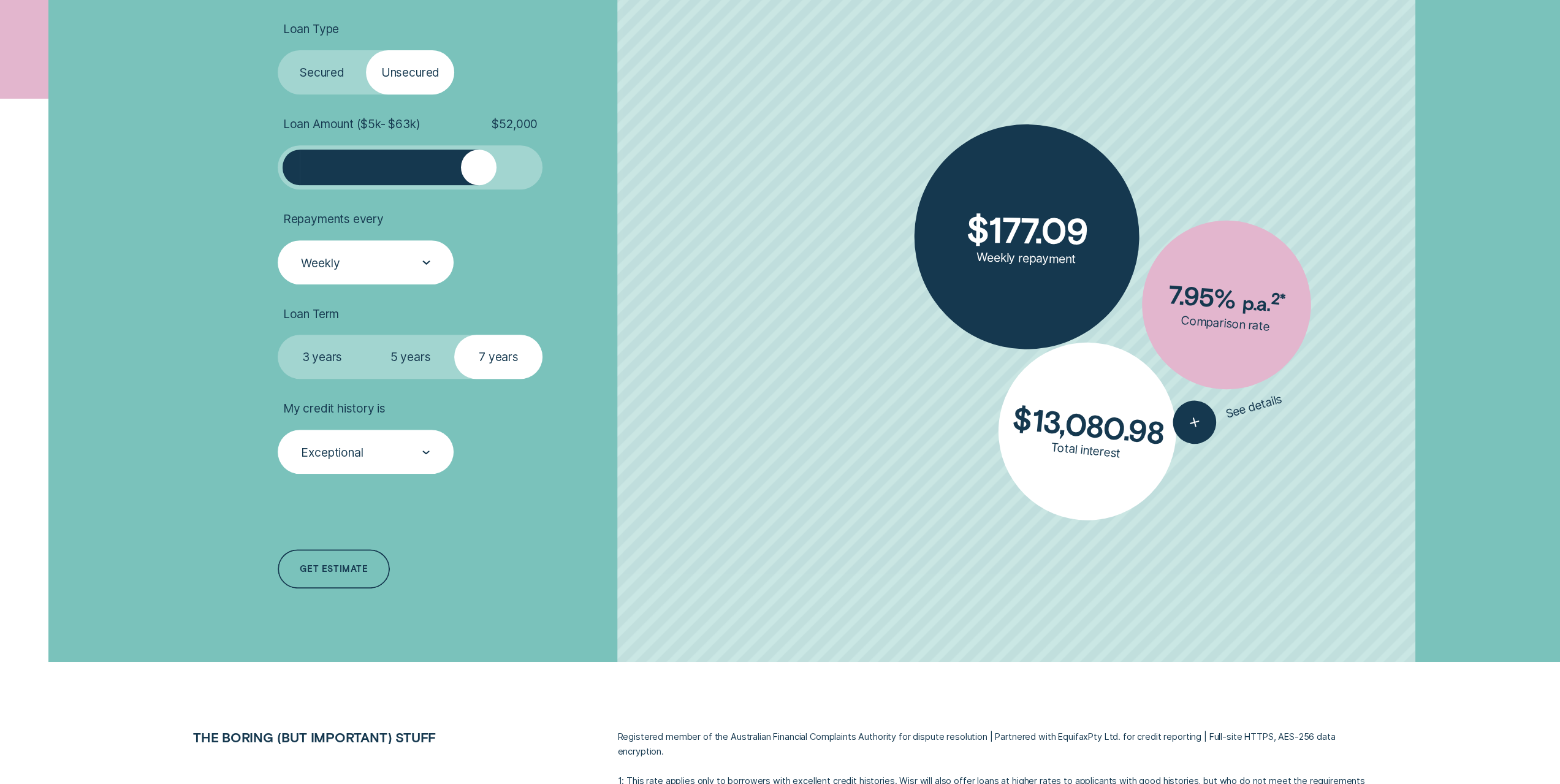
drag, startPoint x: 469, startPoint y: 169, endPoint x: 478, endPoint y: 170, distance: 9.1
click at [478, 170] on div at bounding box center [479, 167] width 35 height 35
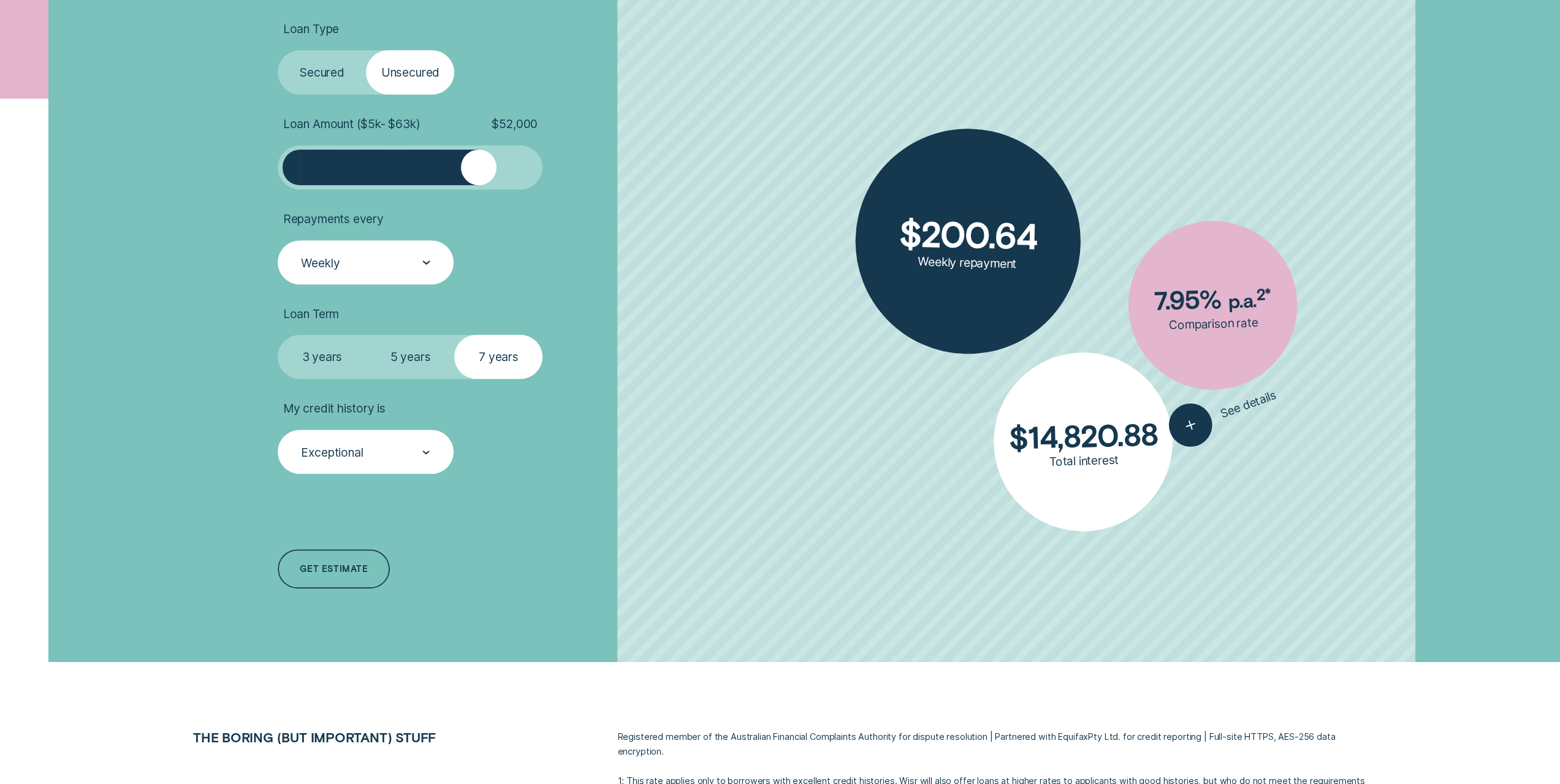
click at [426, 273] on div at bounding box center [426, 263] width 8 height 43
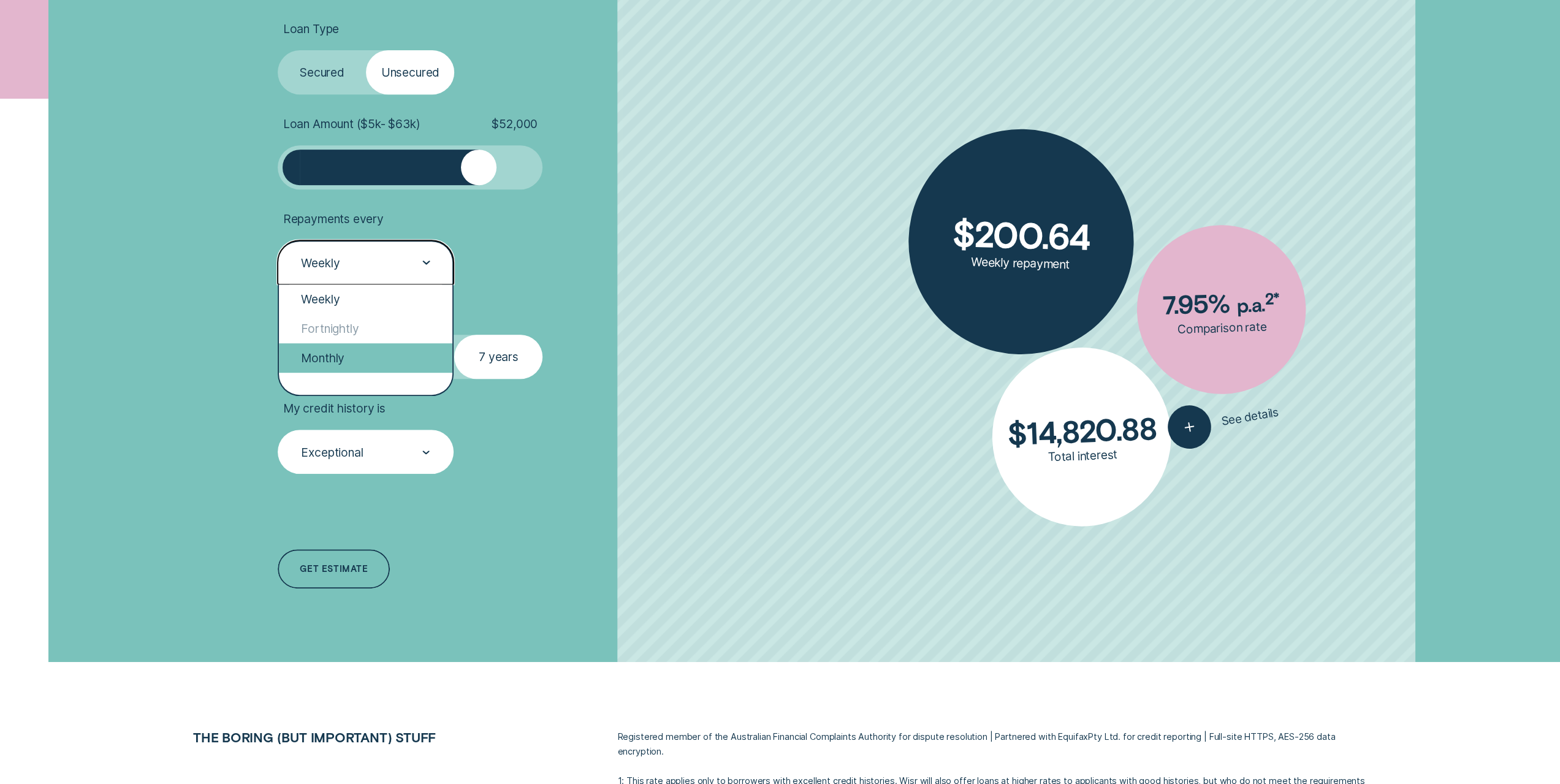
click at [356, 354] on div "Monthly" at bounding box center [366, 358] width 174 height 29
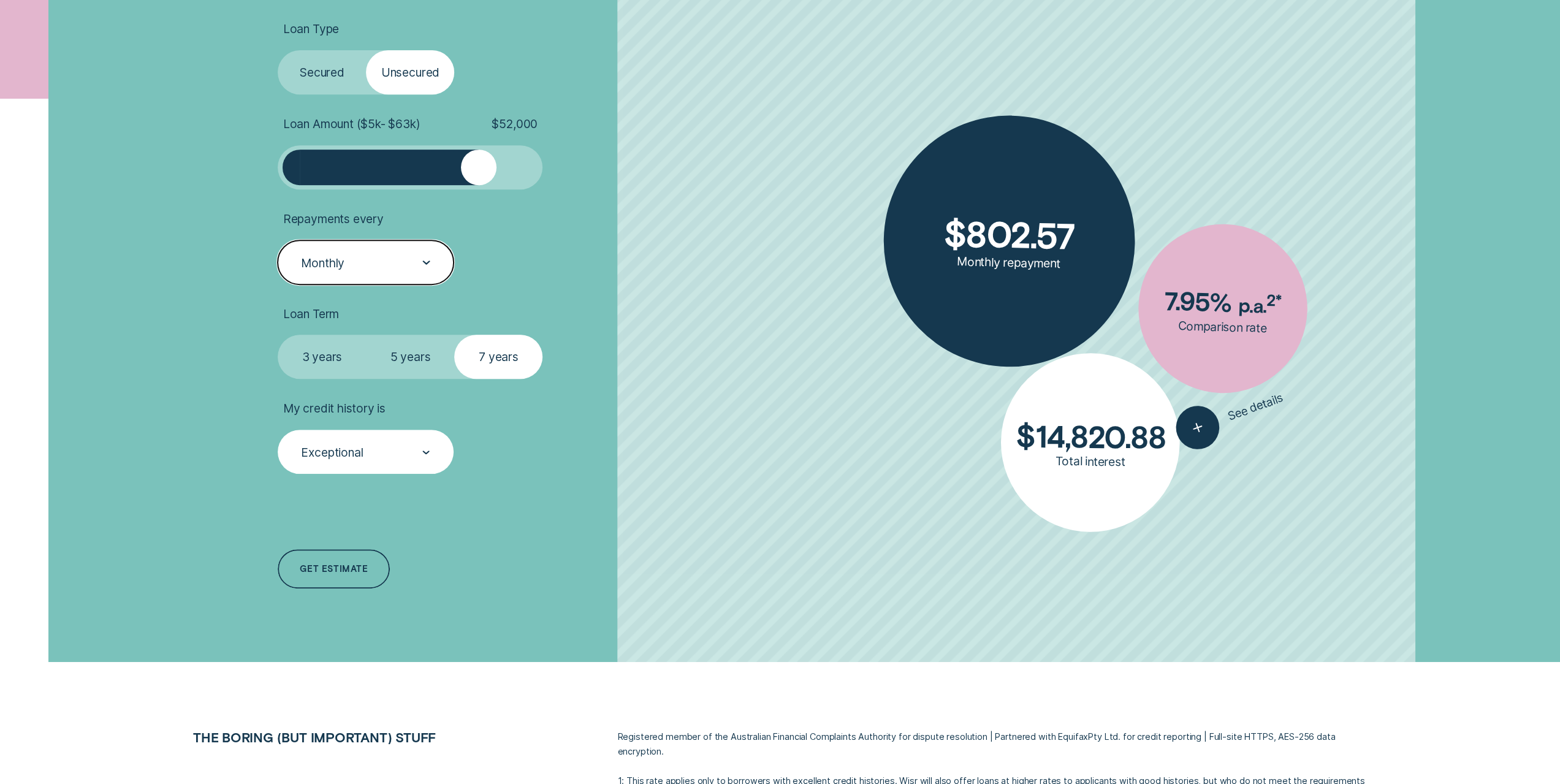
click at [436, 448] on div "Exceptional" at bounding box center [365, 451] width 176 height 44
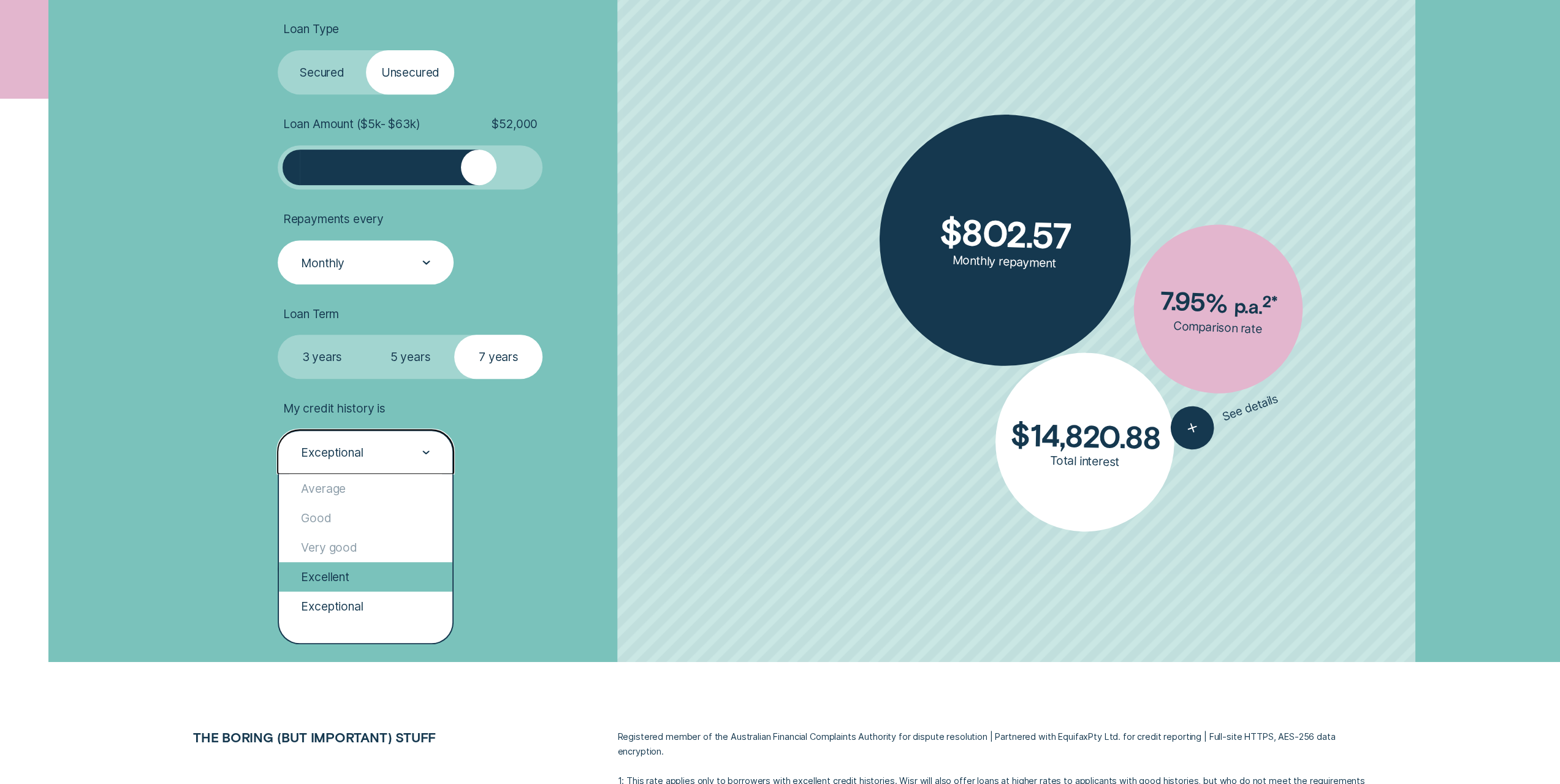
click at [363, 584] on div "Excellent" at bounding box center [366, 577] width 174 height 29
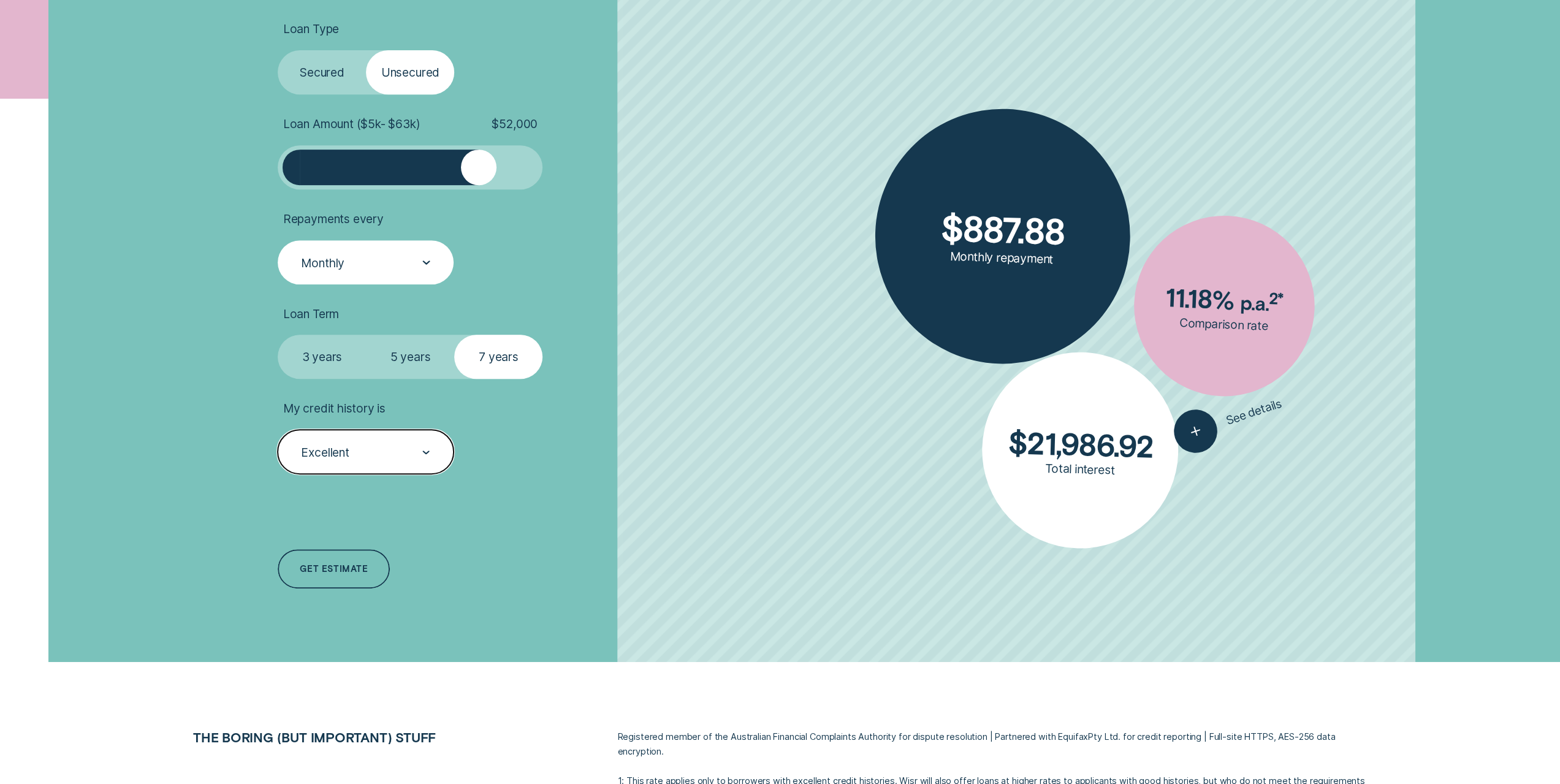
click at [396, 440] on div "Excellent" at bounding box center [365, 451] width 176 height 44
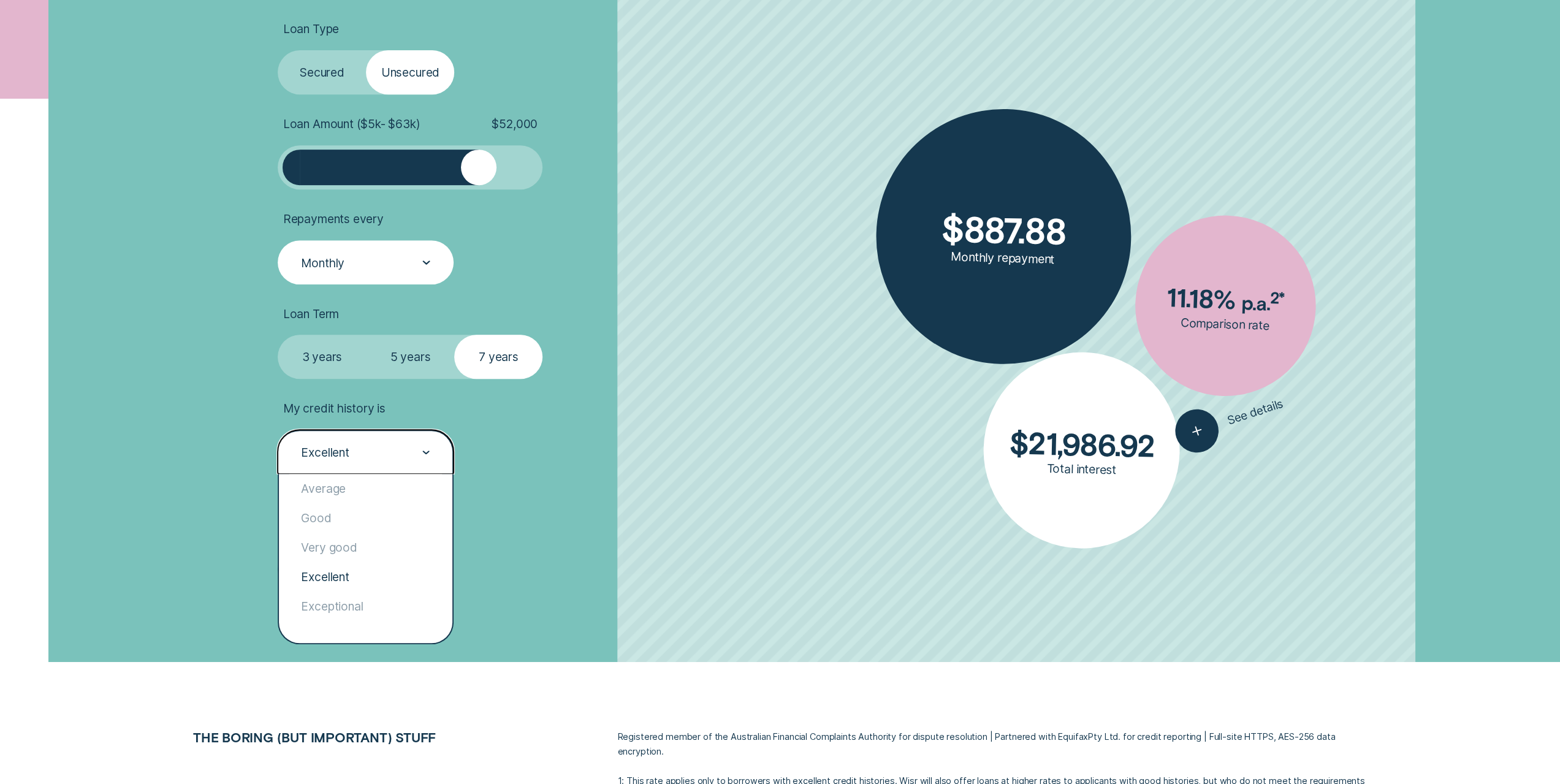
click at [574, 359] on li "Loan Term Select Loan Term 3 years 5 years 7 years" at bounding box center [482, 342] width 410 height 73
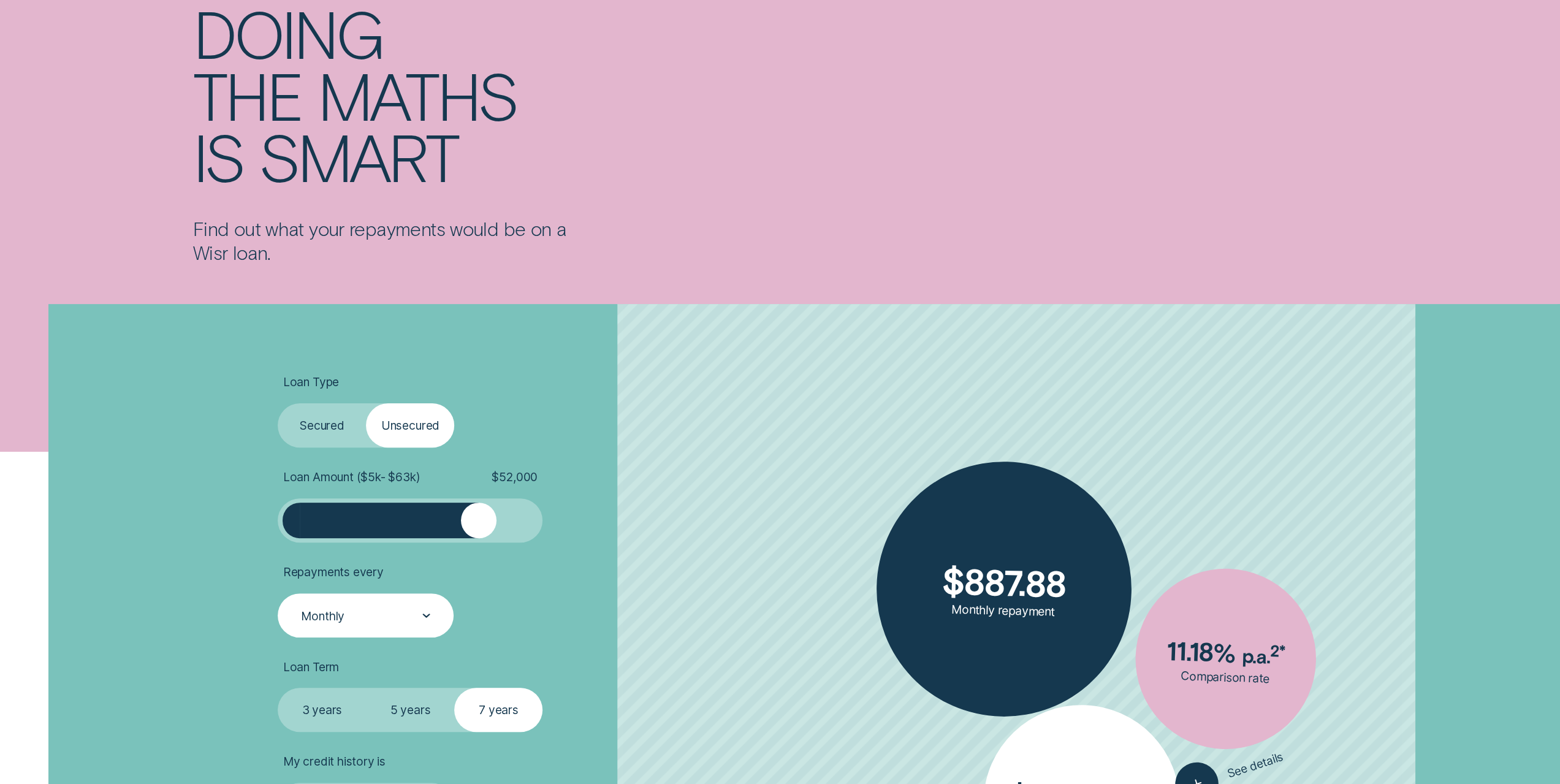
scroll to position [368, 0]
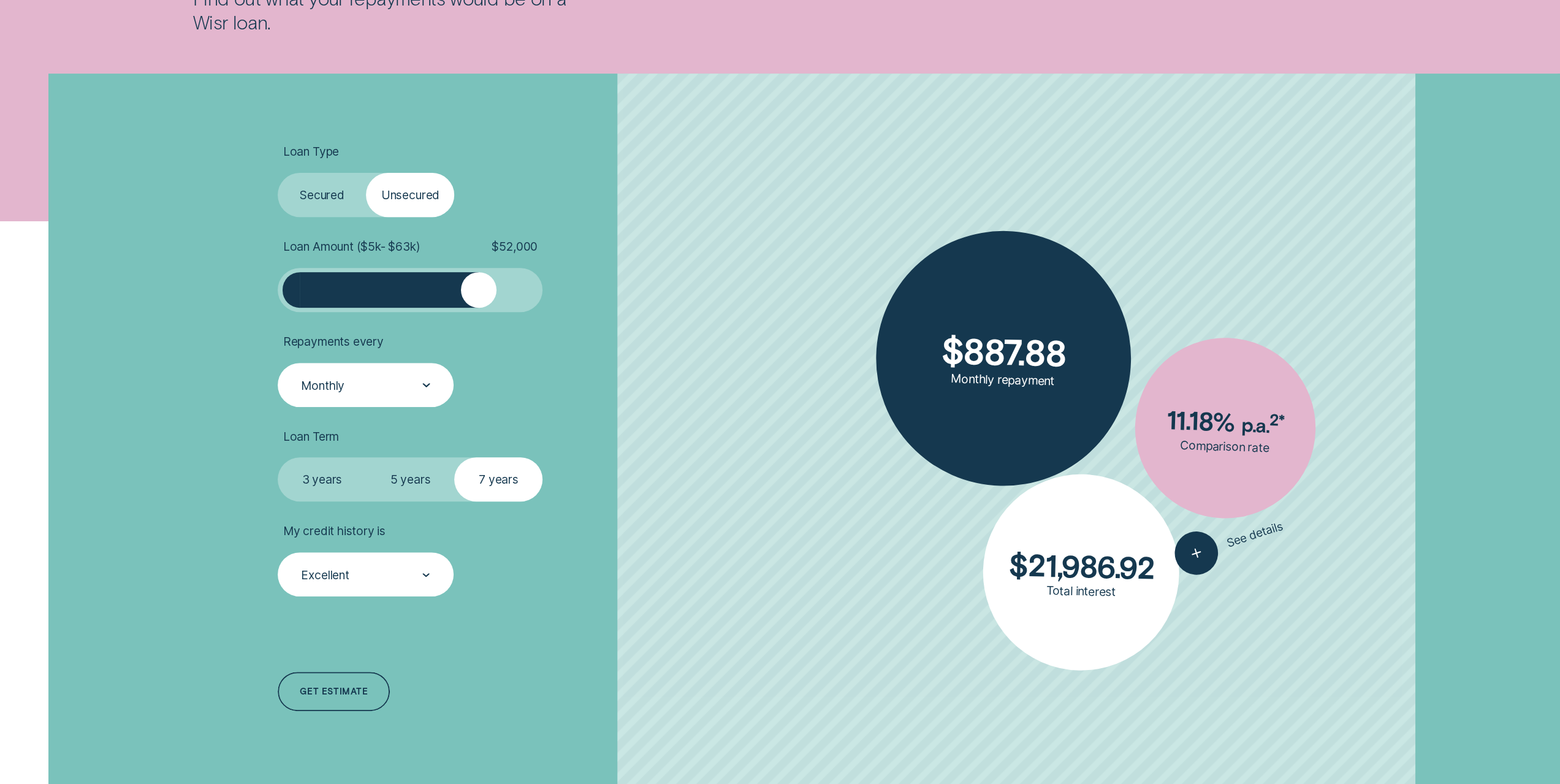
click at [406, 565] on div "Excellent" at bounding box center [365, 574] width 176 height 44
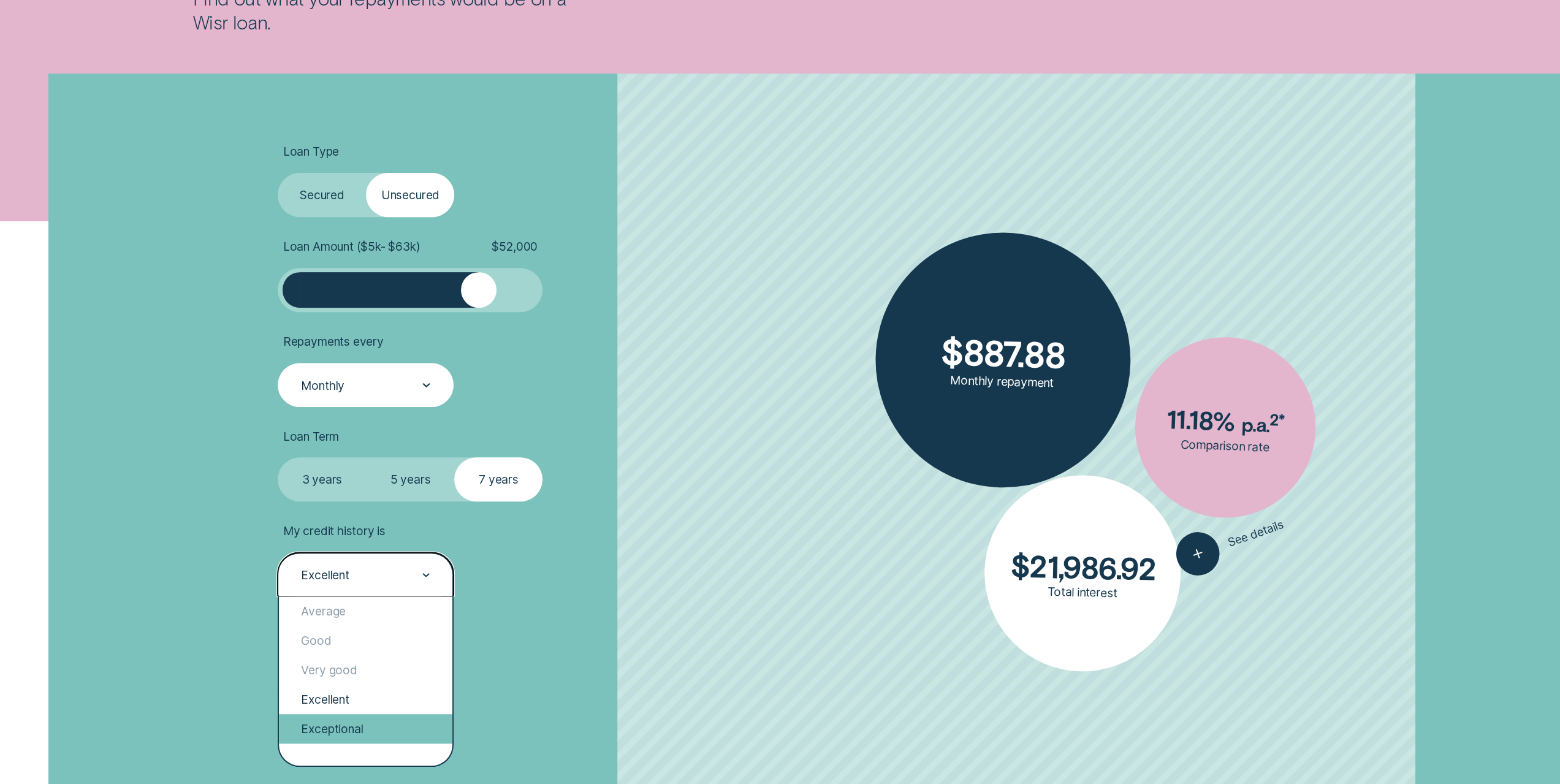
click at [423, 718] on div "Exceptional" at bounding box center [366, 729] width 174 height 29
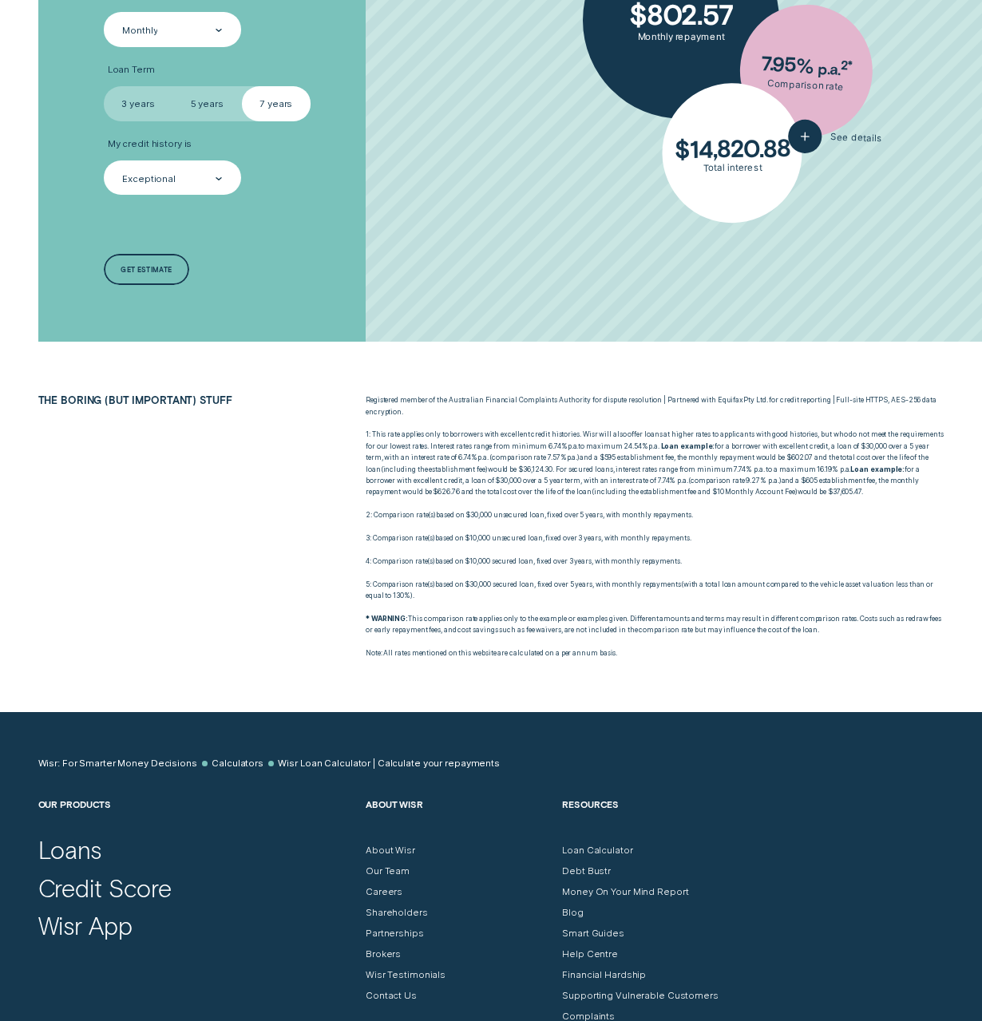
scroll to position [0, 0]
